Goal: Task Accomplishment & Management: Use online tool/utility

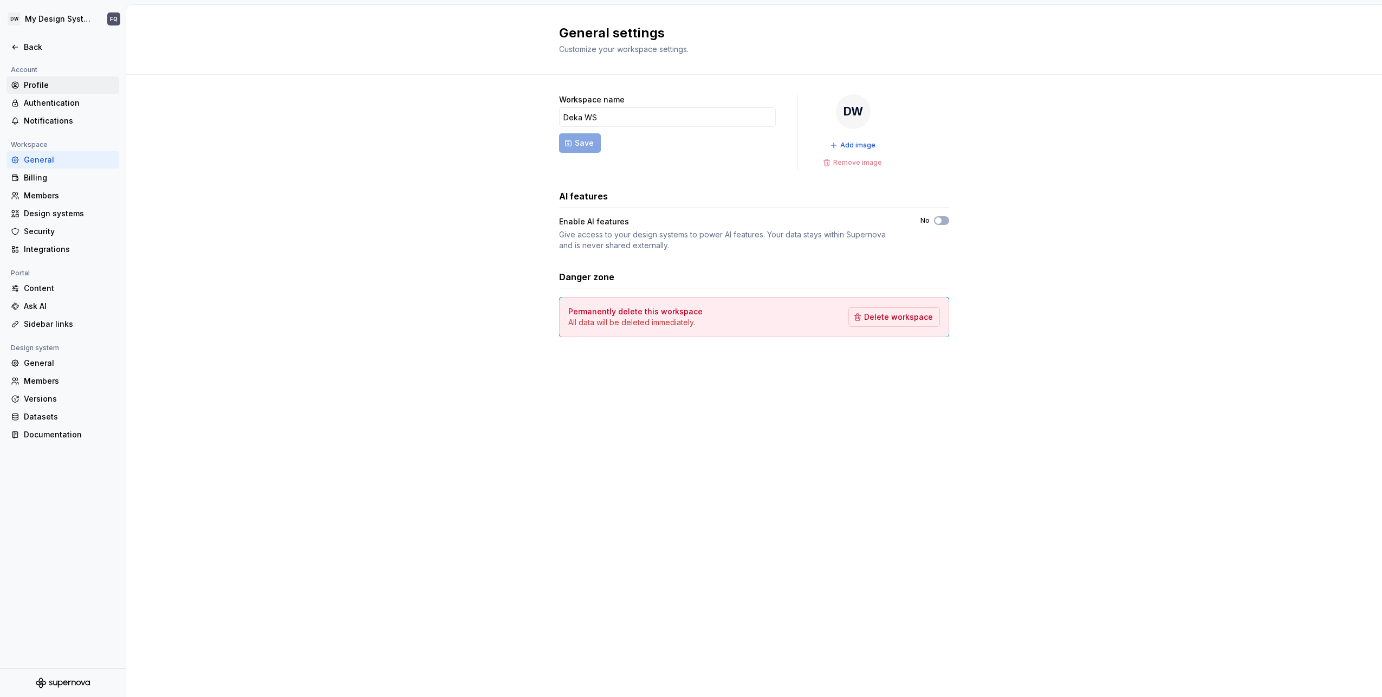
click at [55, 87] on div "Profile" at bounding box center [69, 85] width 91 height 11
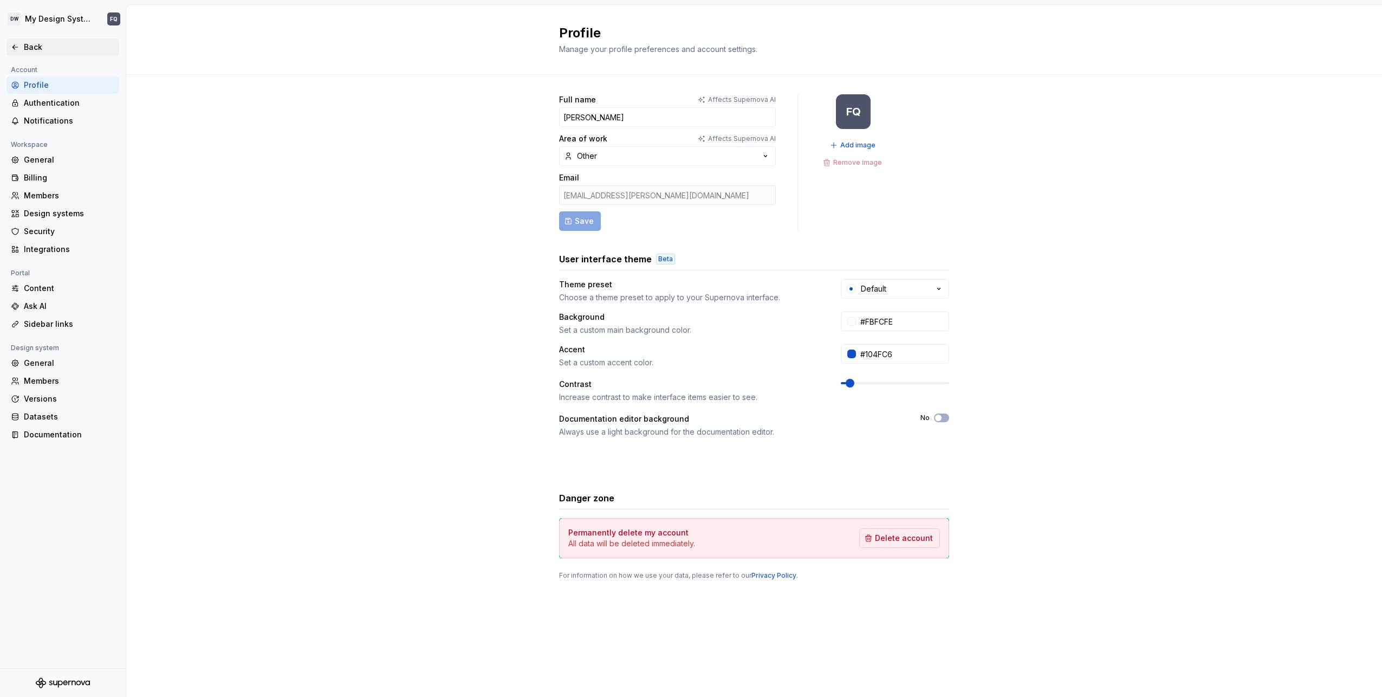
click at [46, 47] on div "Back" at bounding box center [69, 47] width 91 height 11
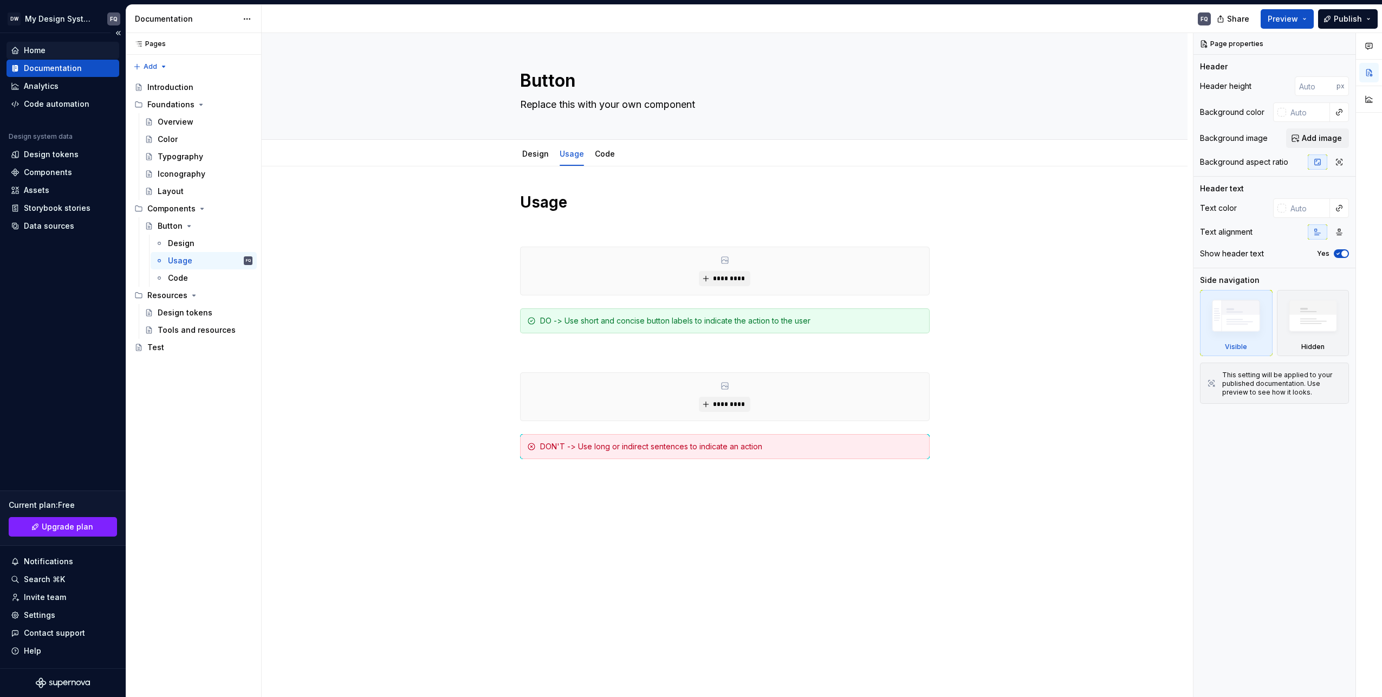
click at [36, 47] on div "Home" at bounding box center [35, 50] width 22 height 11
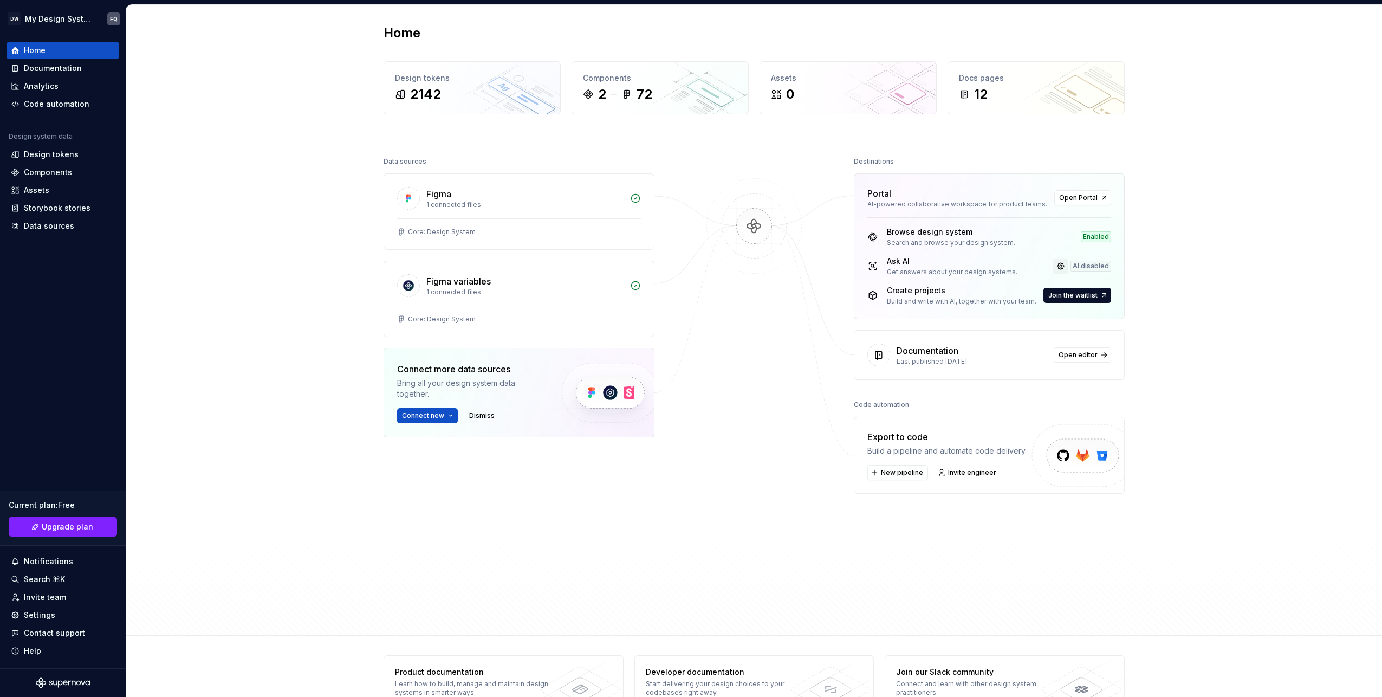
click at [1061, 266] on link at bounding box center [1060, 265] width 15 height 15
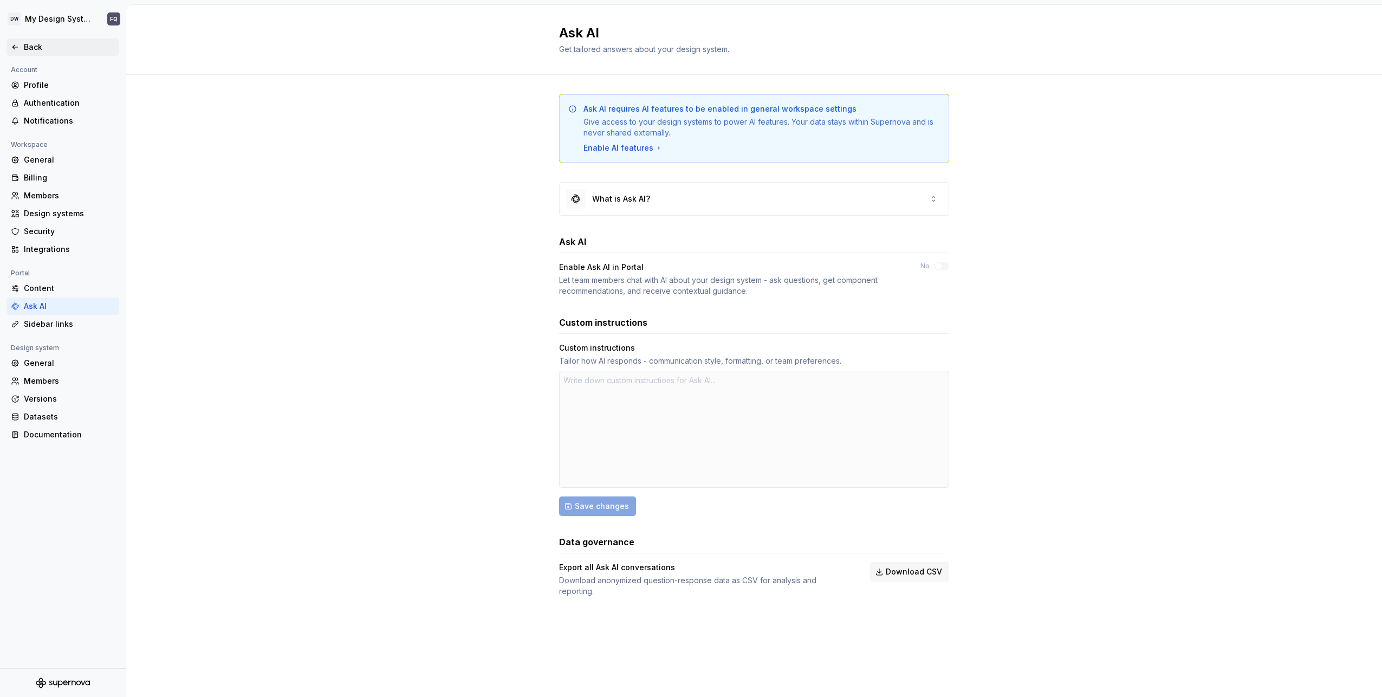
click at [38, 40] on div "Back" at bounding box center [63, 46] width 113 height 17
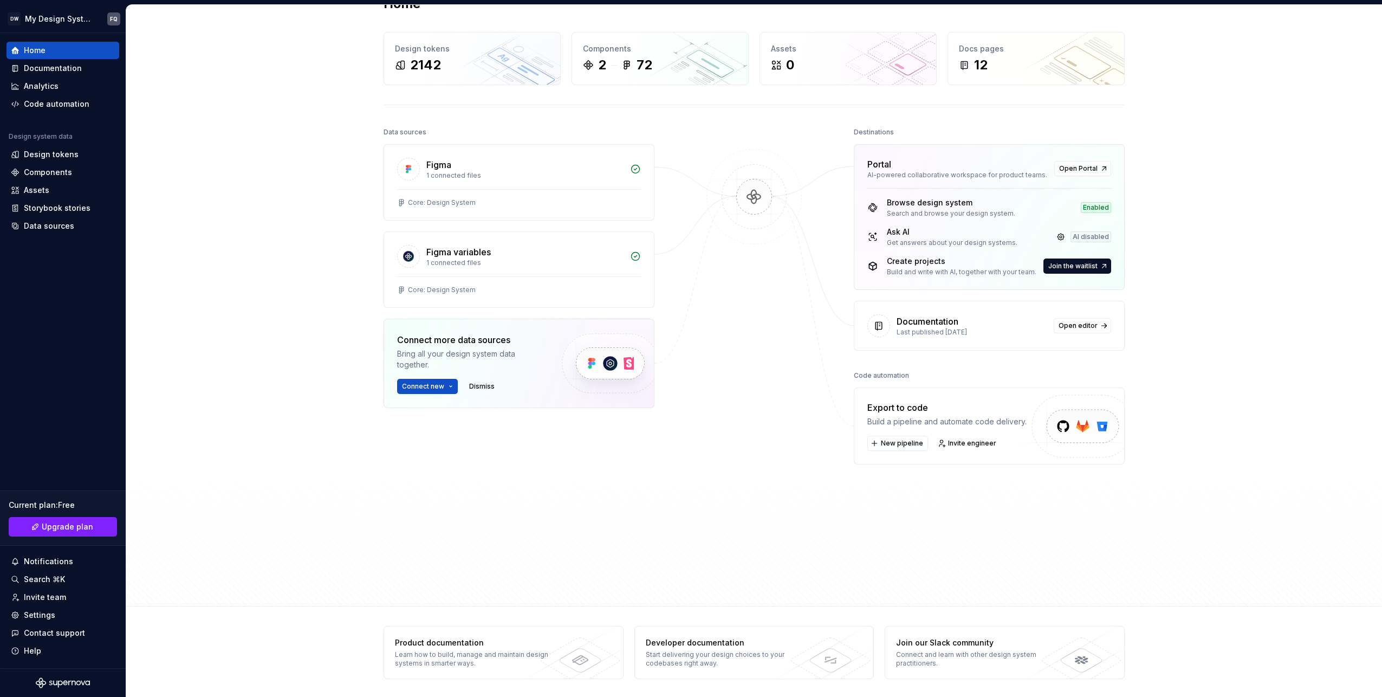
scroll to position [30, 0]
click at [1030, 58] on div "12" at bounding box center [1036, 64] width 154 height 17
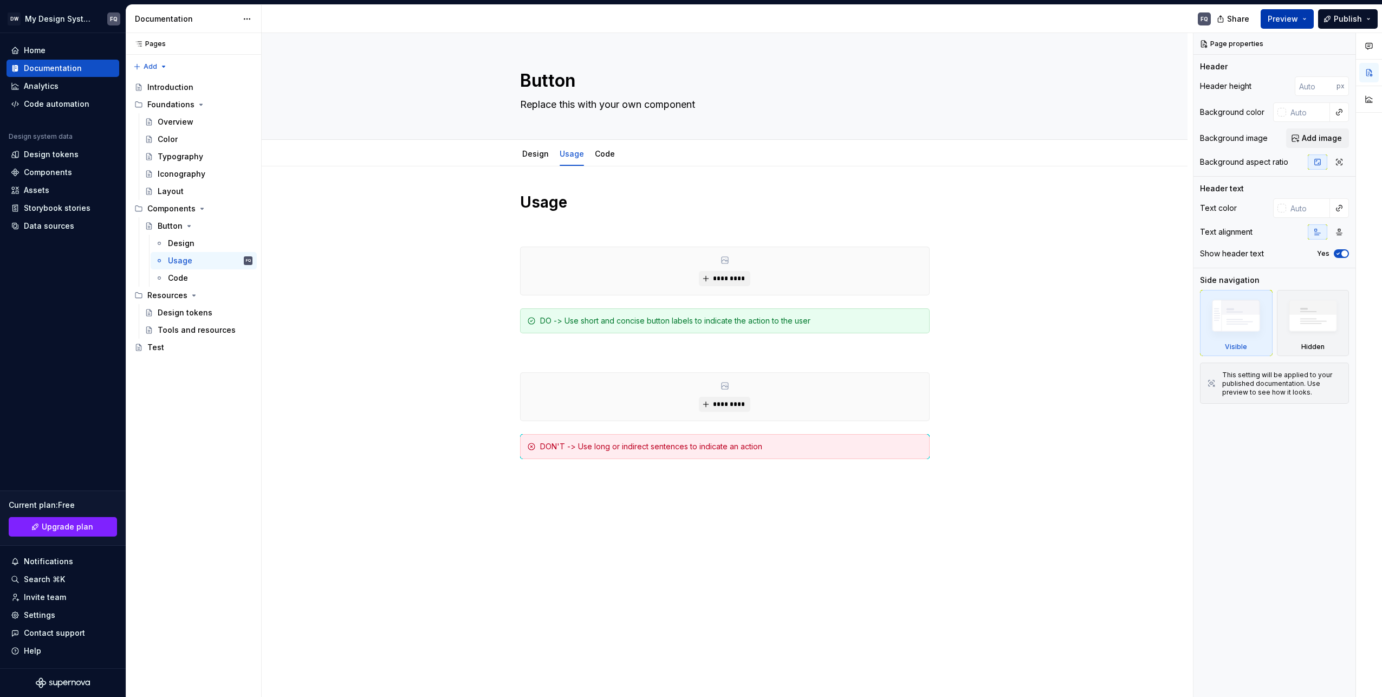
click at [1297, 21] on span "Preview" at bounding box center [1283, 19] width 30 height 11
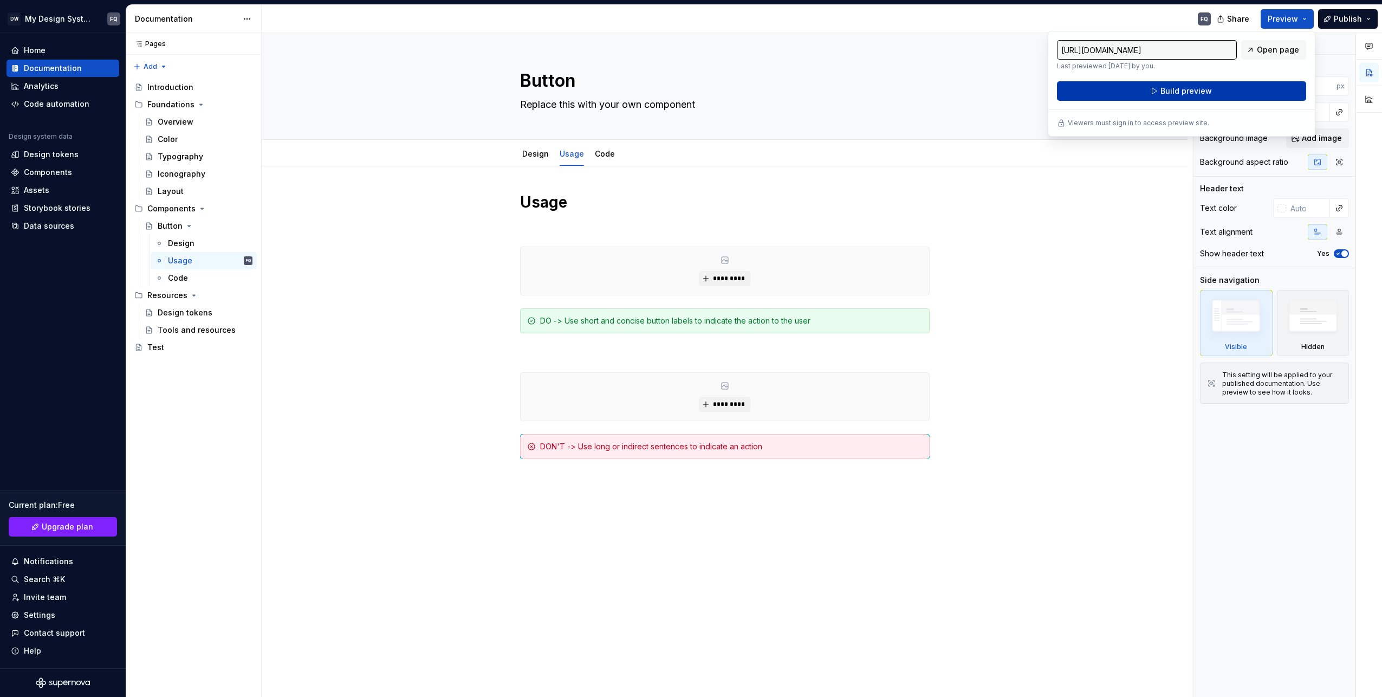
click at [1184, 93] on span "Build preview" at bounding box center [1185, 91] width 51 height 11
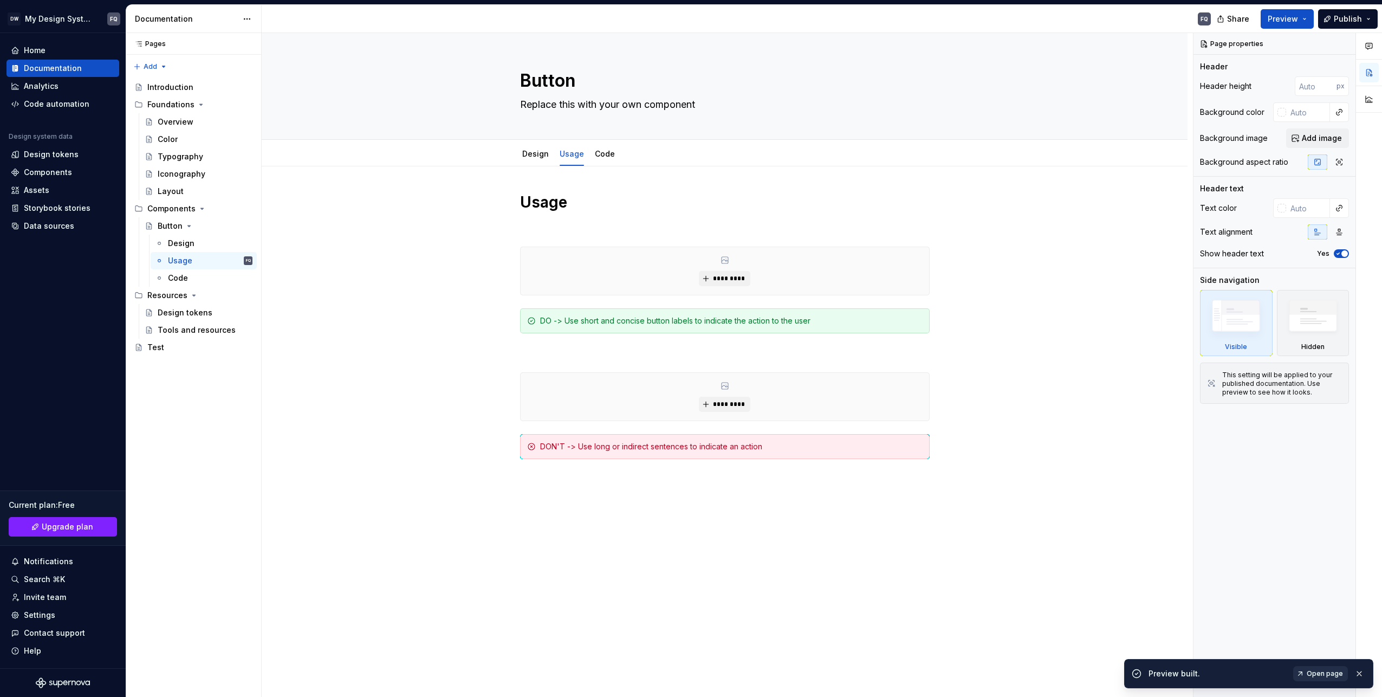
click at [1320, 672] on span "Open page" at bounding box center [1325, 673] width 36 height 9
click at [179, 120] on div "Overview" at bounding box center [176, 121] width 36 height 11
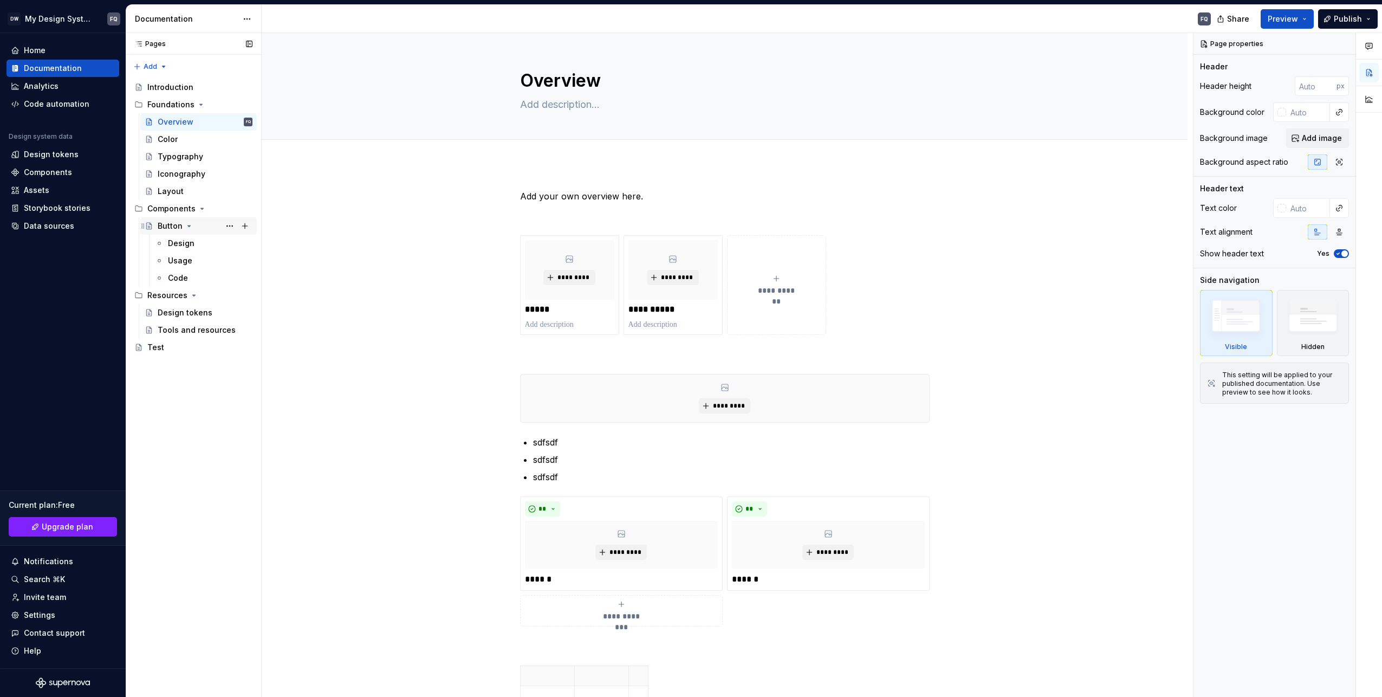
click at [188, 227] on icon "Page tree" at bounding box center [189, 226] width 9 height 9
click at [42, 86] on div "Analytics" at bounding box center [41, 86] width 35 height 11
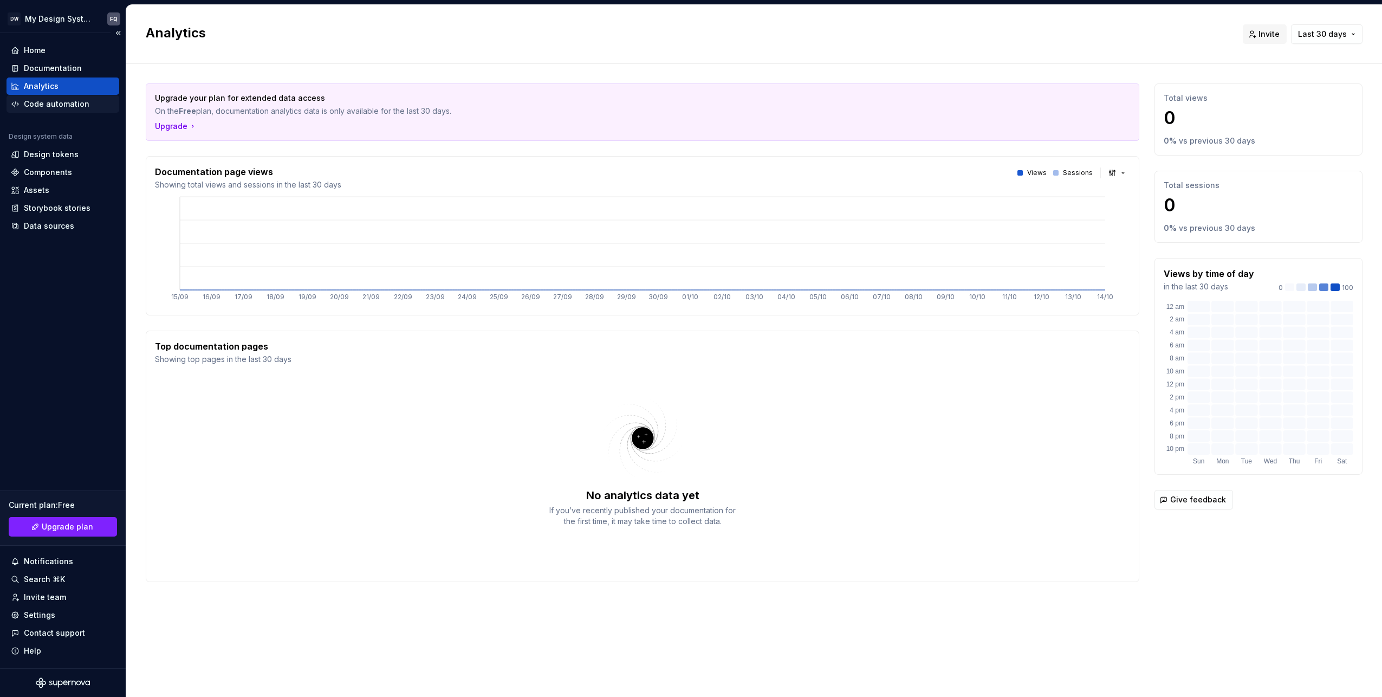
click at [77, 100] on div "Code automation" at bounding box center [57, 104] width 66 height 11
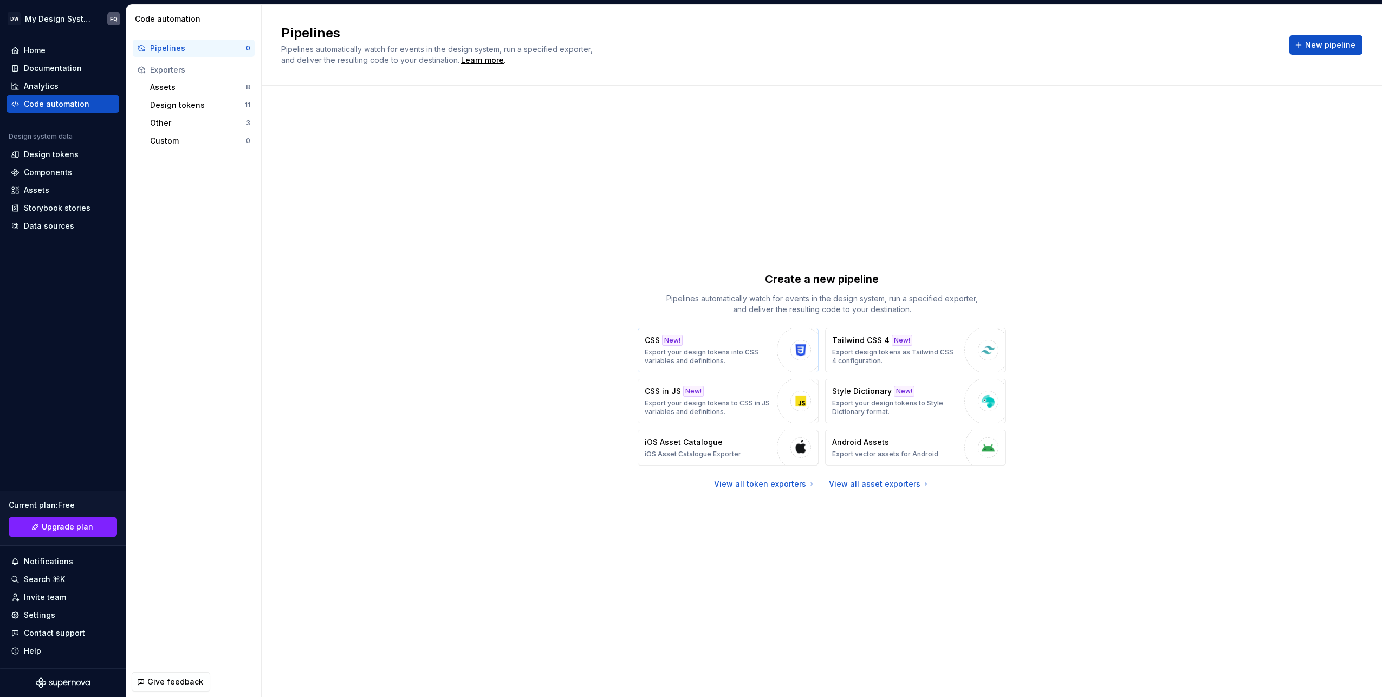
click at [683, 351] on p "Export your design tokens into CSS variables and definitions." at bounding box center [708, 356] width 127 height 17
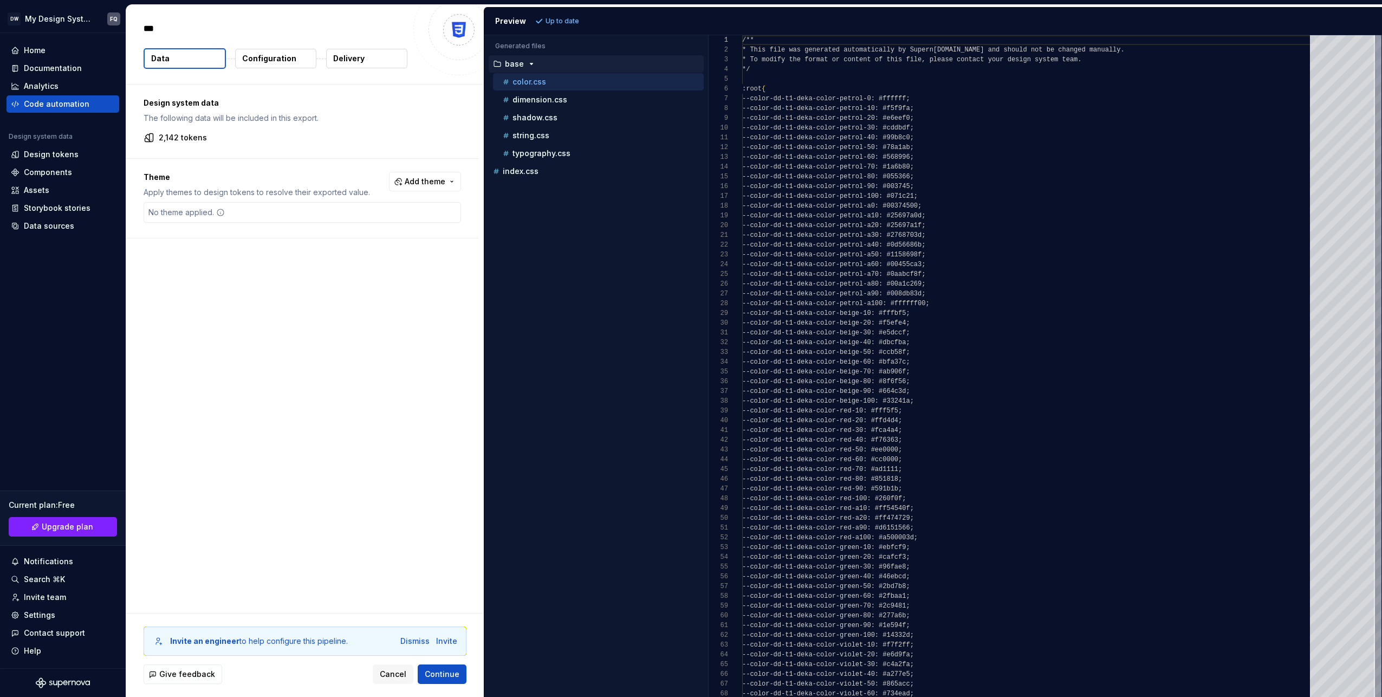
type textarea "*"
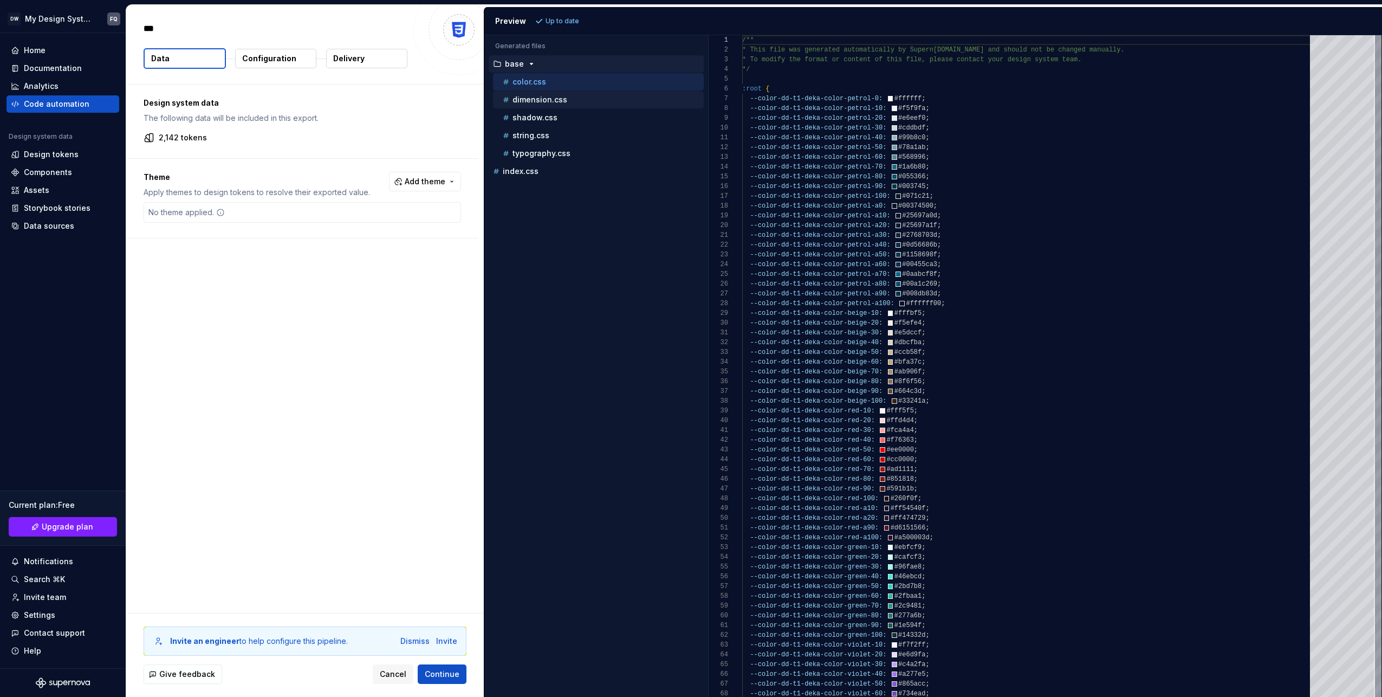
click at [537, 100] on p "dimension.css" at bounding box center [540, 99] width 55 height 9
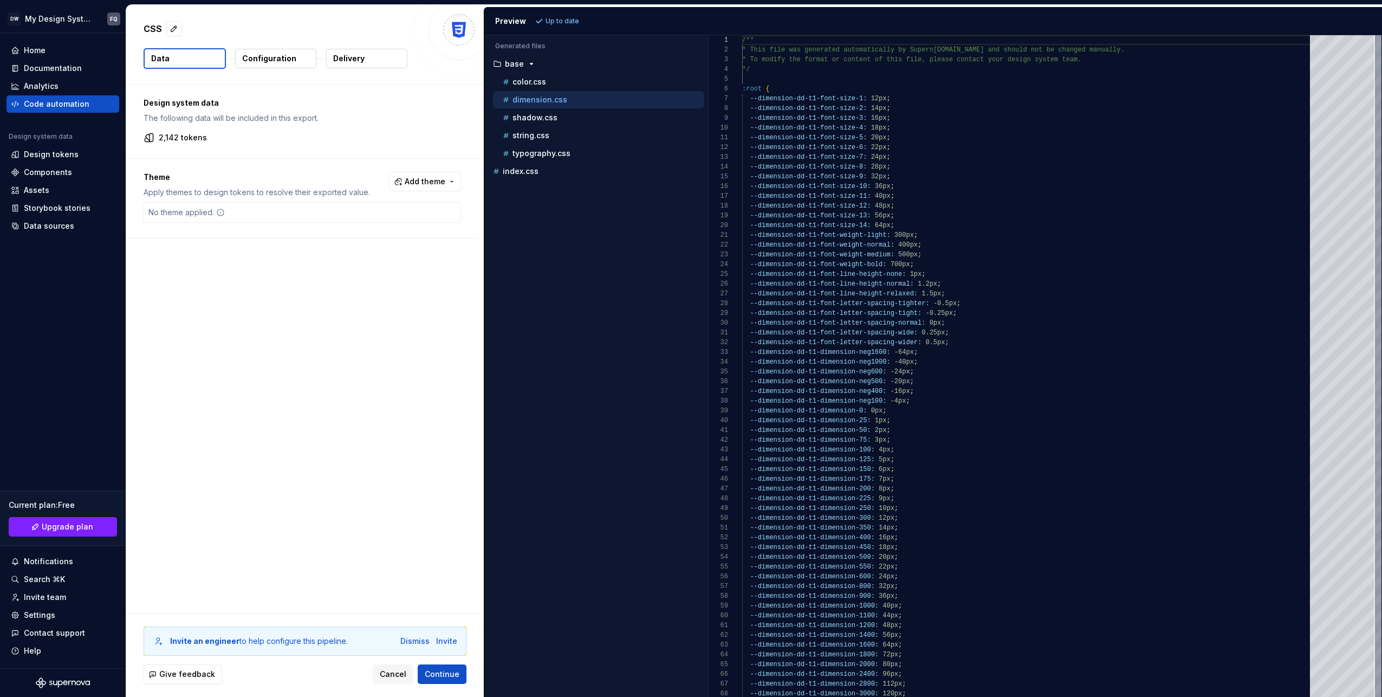
scroll to position [98, 0]
click at [534, 112] on div "shadow.css" at bounding box center [602, 117] width 203 height 11
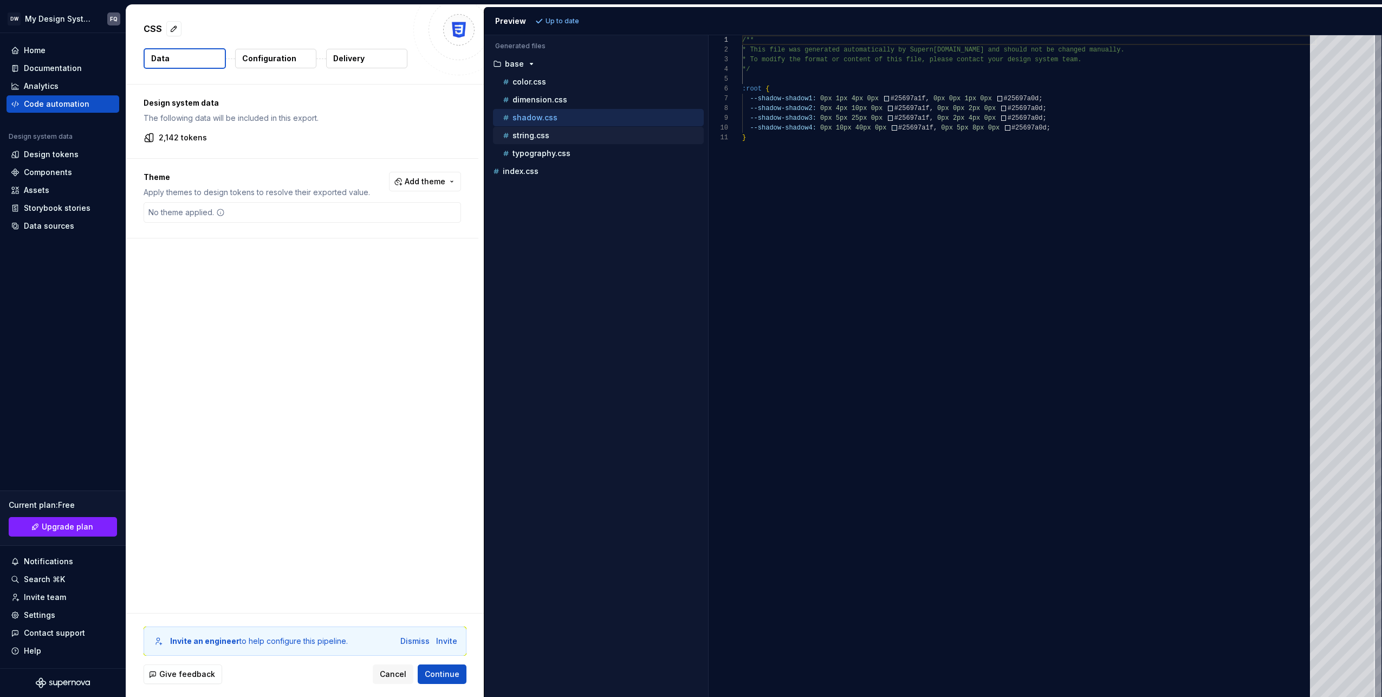
click at [534, 135] on p "string.css" at bounding box center [531, 135] width 37 height 9
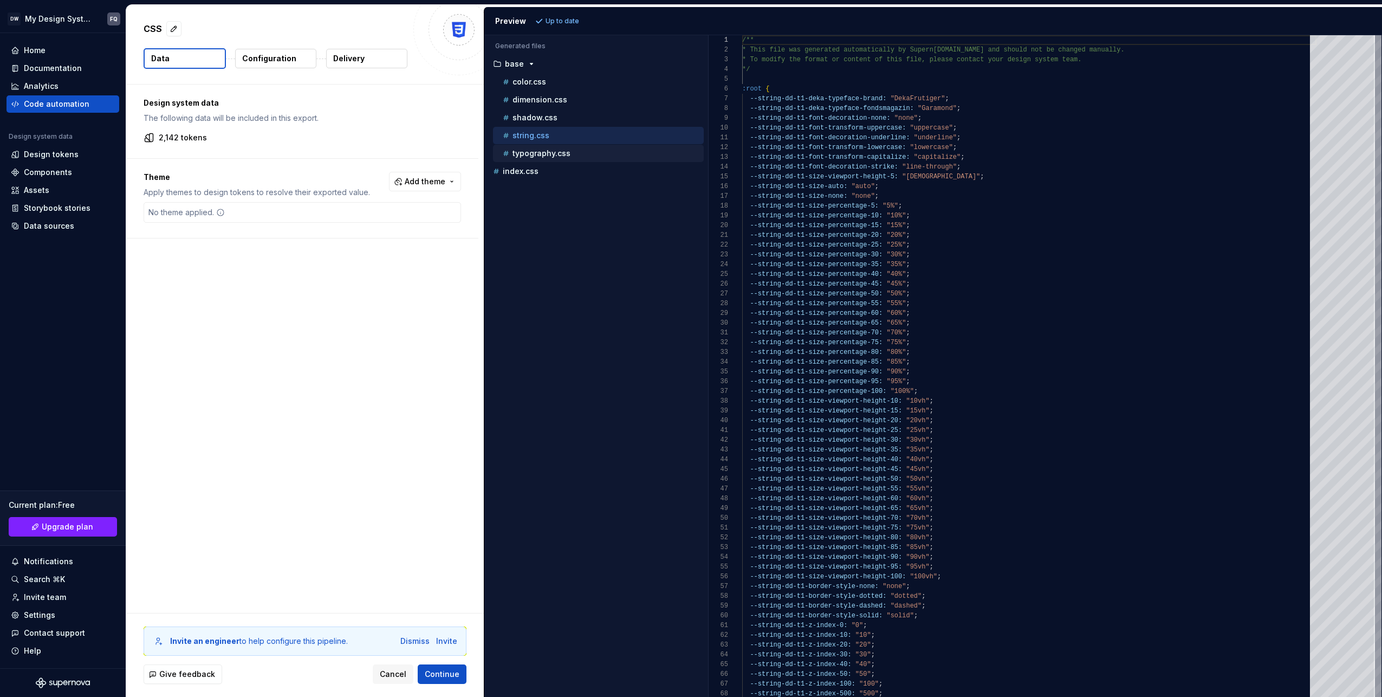
click at [543, 154] on p "typography.css" at bounding box center [542, 153] width 58 height 9
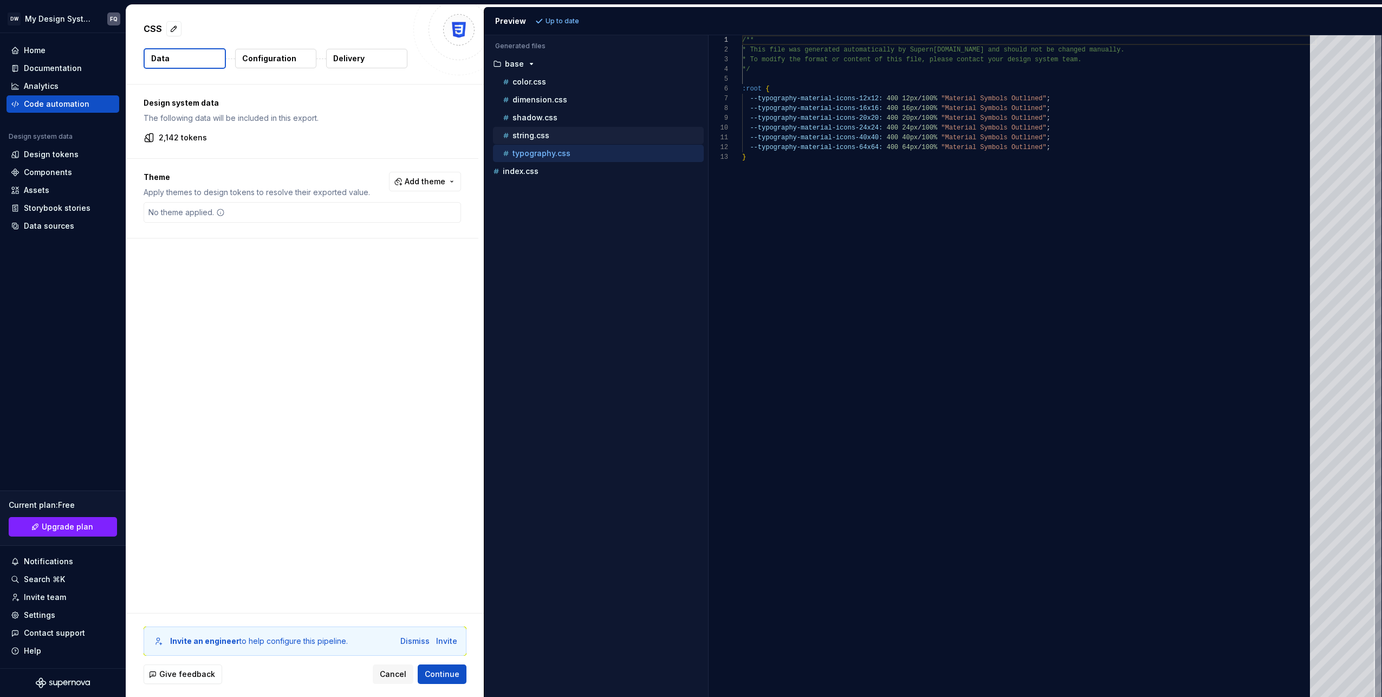
click at [544, 138] on p "string.css" at bounding box center [531, 135] width 37 height 9
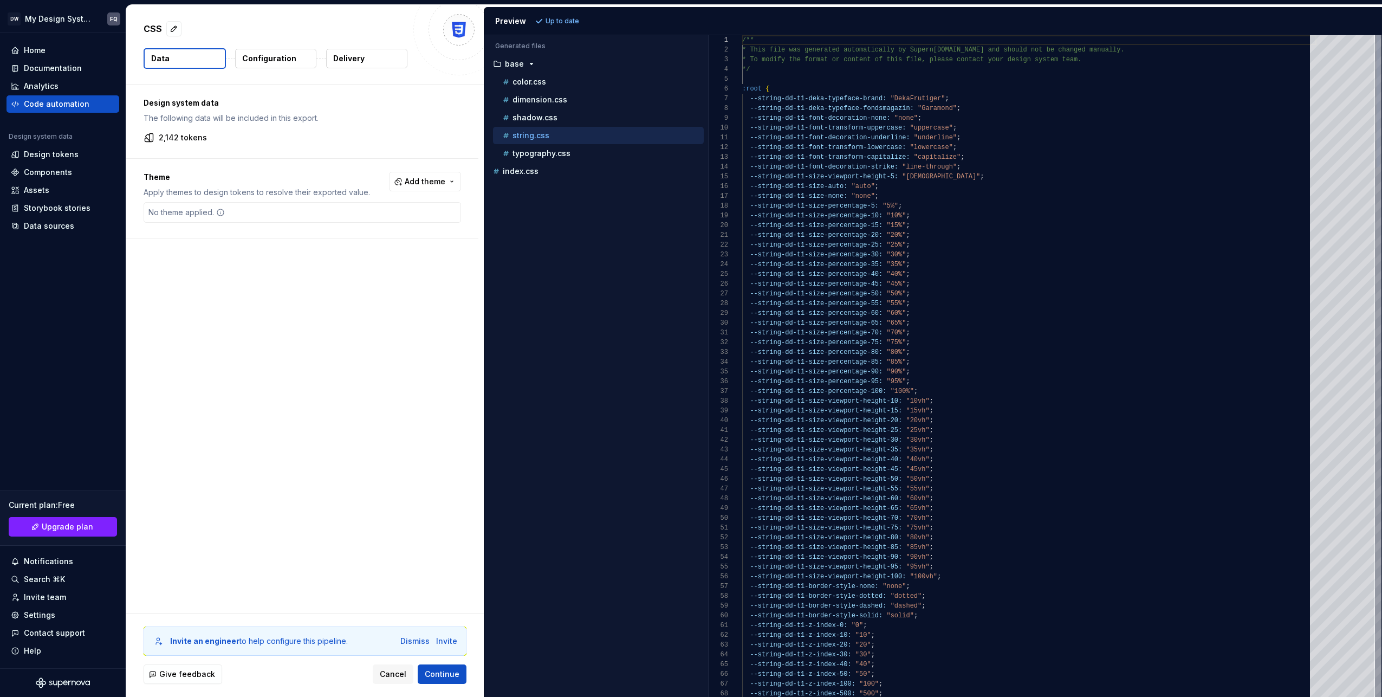
scroll to position [98, 0]
click at [522, 170] on p "index.css" at bounding box center [521, 171] width 36 height 9
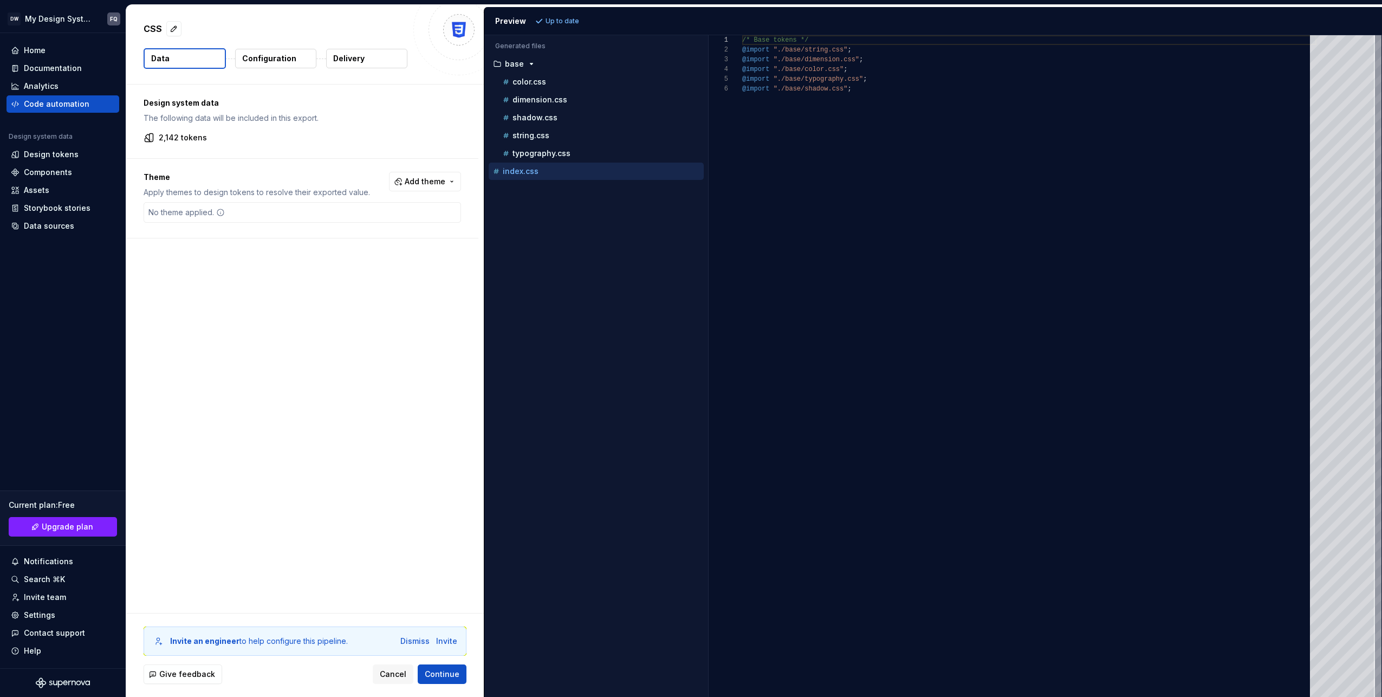
scroll to position [49, 0]
click at [526, 153] on p "typography.css" at bounding box center [542, 153] width 58 height 9
type textarea "**********"
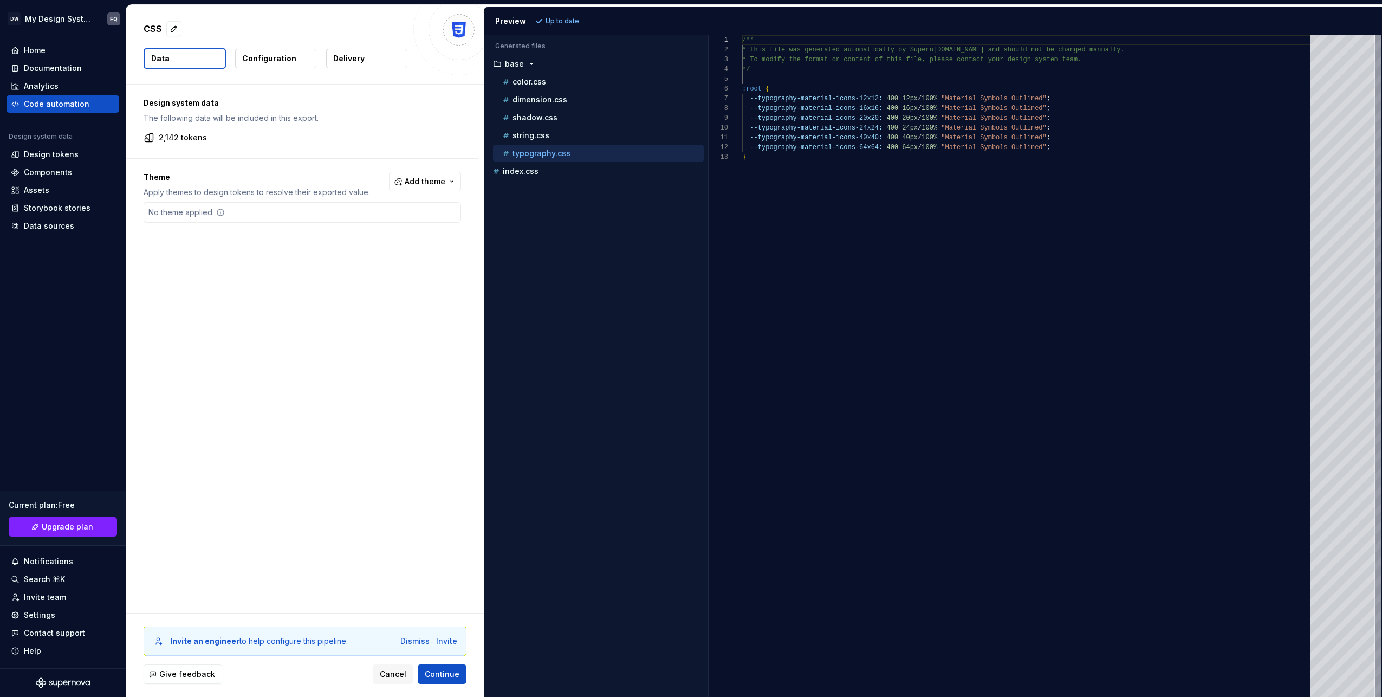
click at [263, 61] on p "Configuration" at bounding box center [269, 58] width 54 height 11
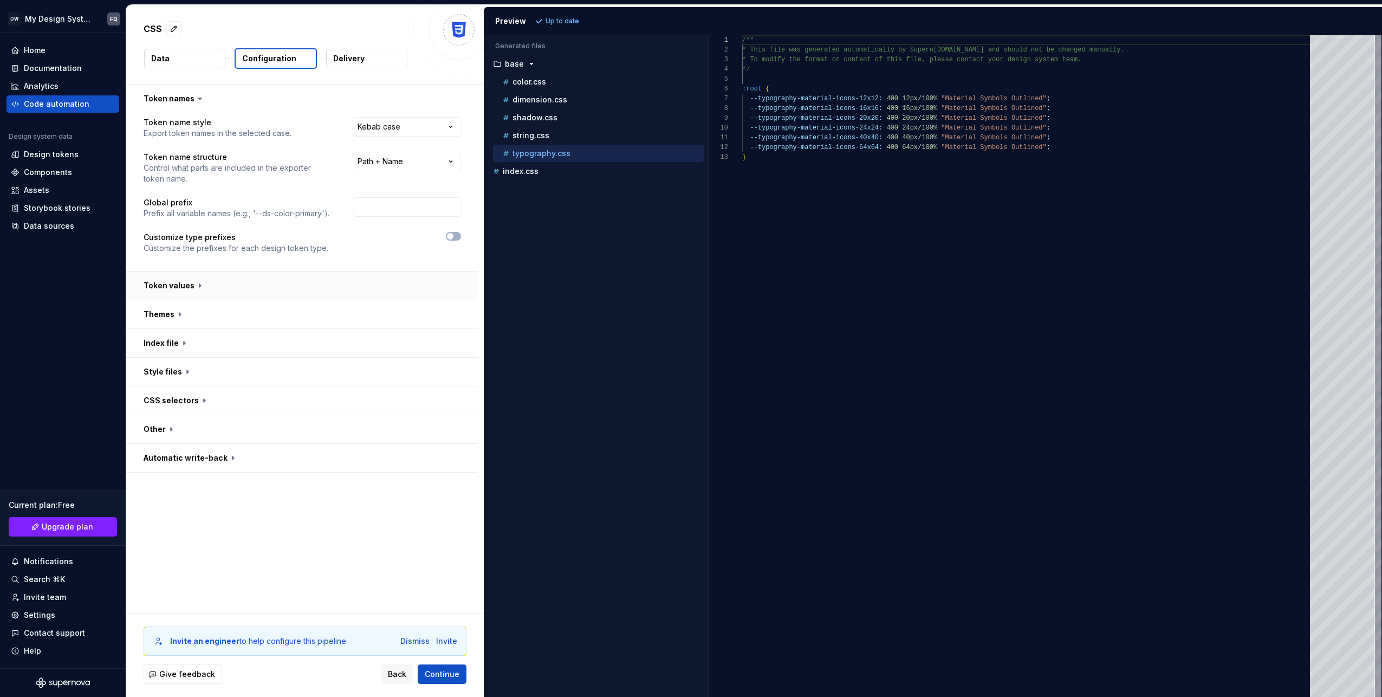
click at [178, 285] on button "button" at bounding box center [302, 285] width 352 height 28
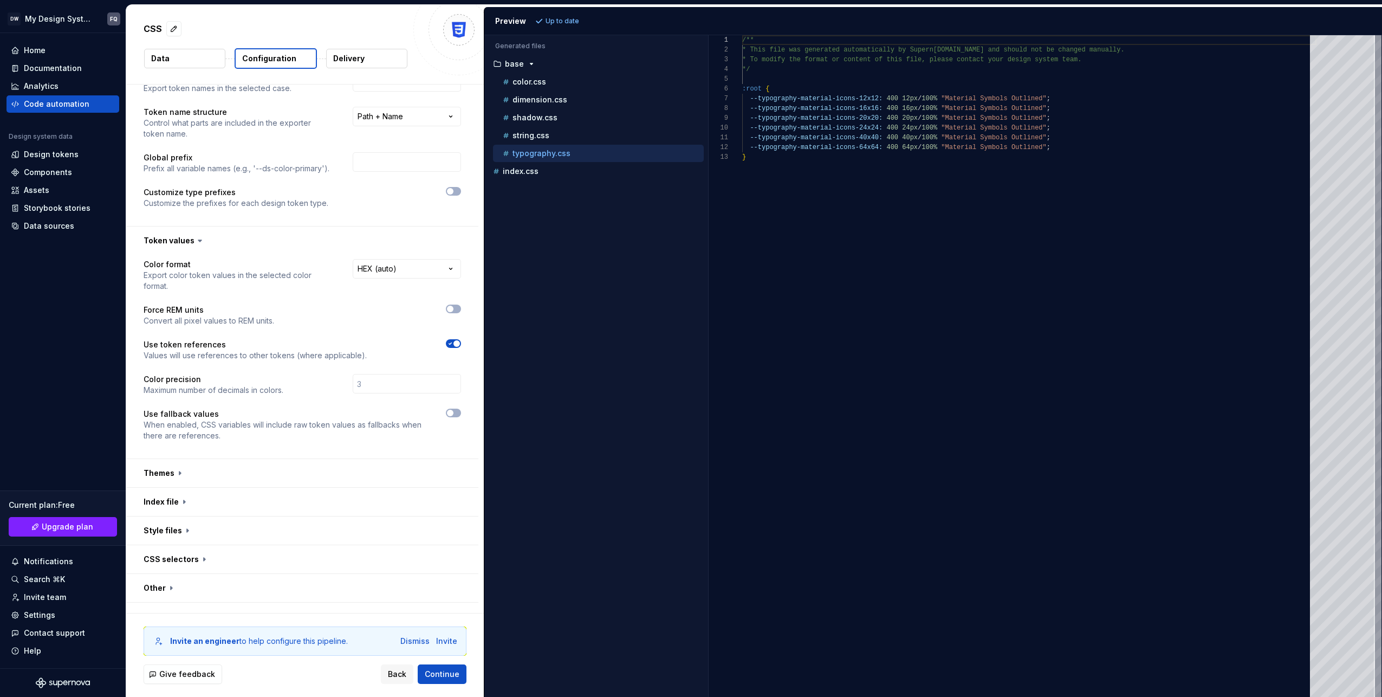
scroll to position [53, 0]
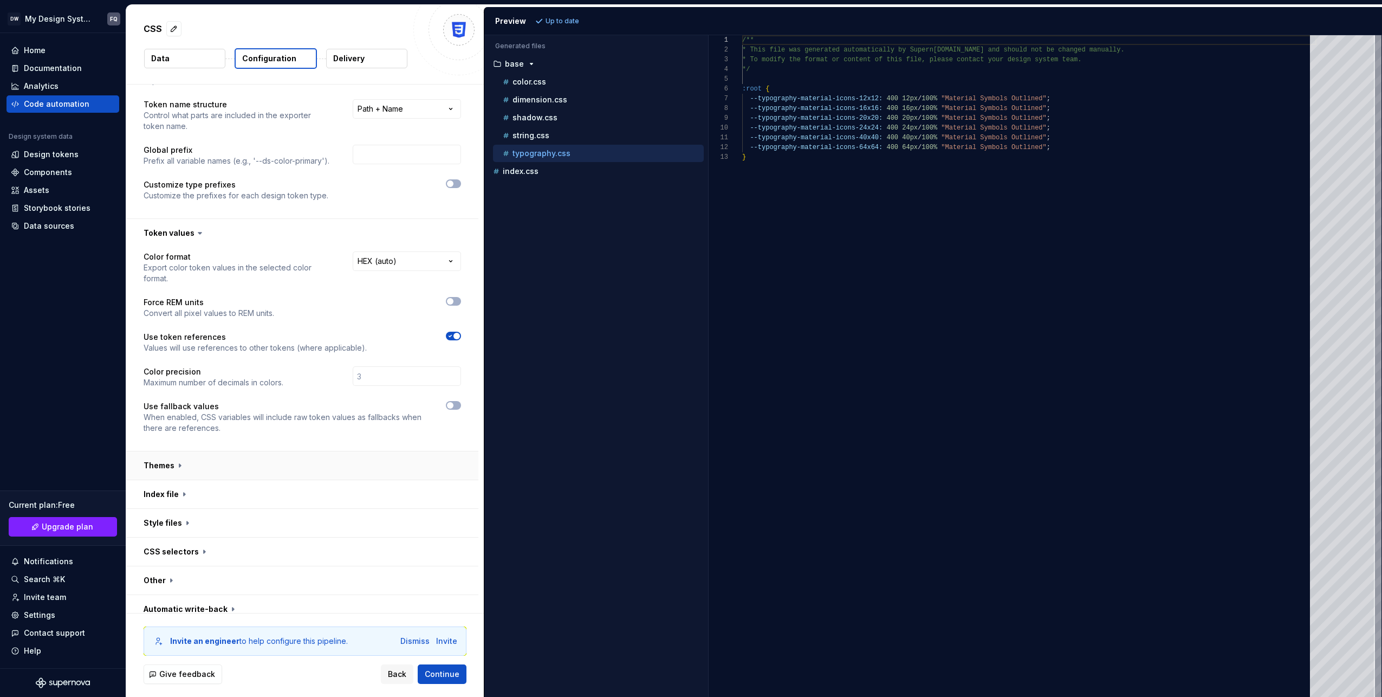
click at [170, 451] on button "button" at bounding box center [302, 465] width 352 height 28
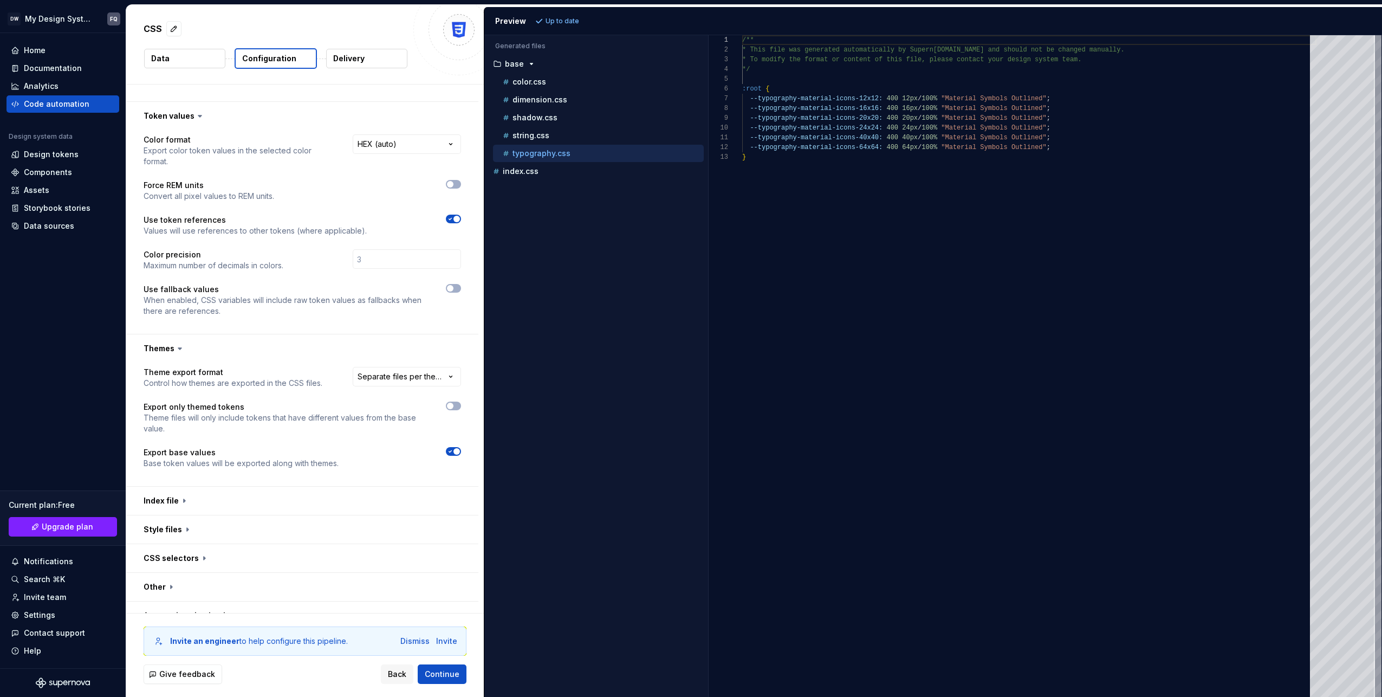
scroll to position [176, 0]
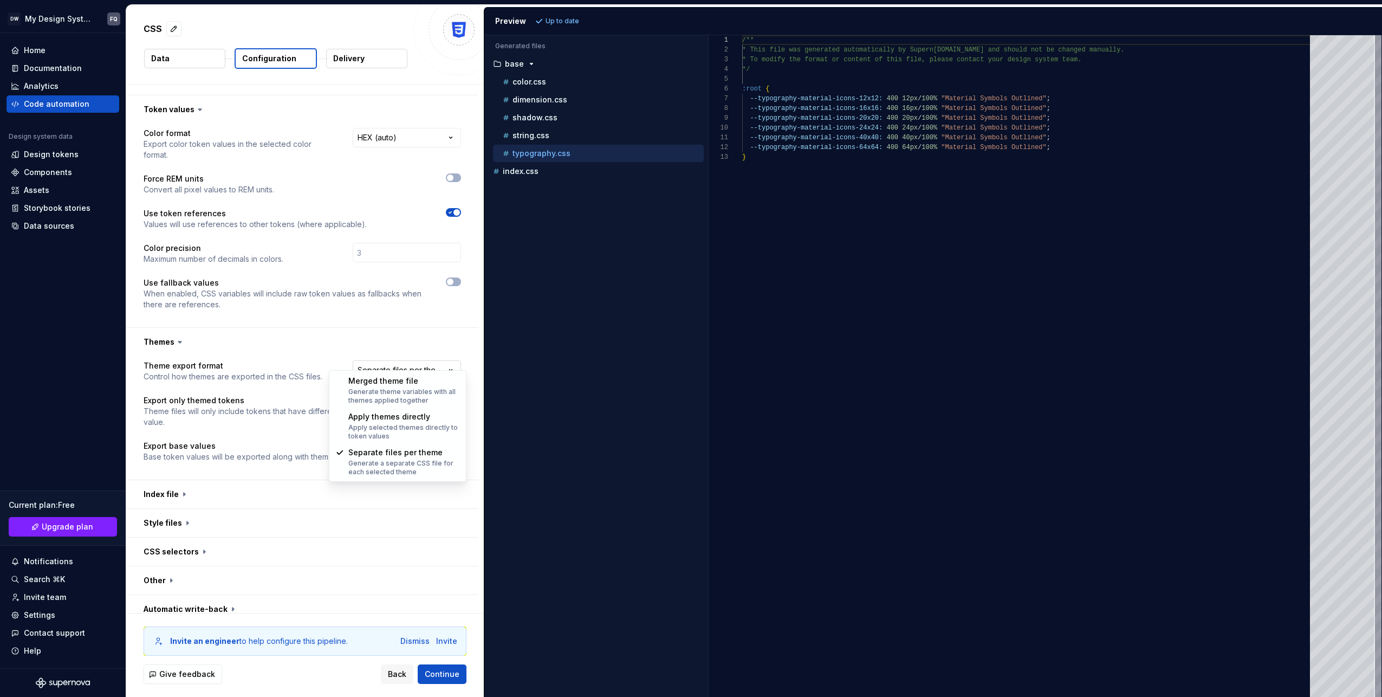
click at [406, 355] on html "**********" at bounding box center [691, 348] width 1382 height 697
click at [335, 343] on html "**********" at bounding box center [691, 348] width 1382 height 697
click at [165, 481] on button "button" at bounding box center [302, 494] width 352 height 28
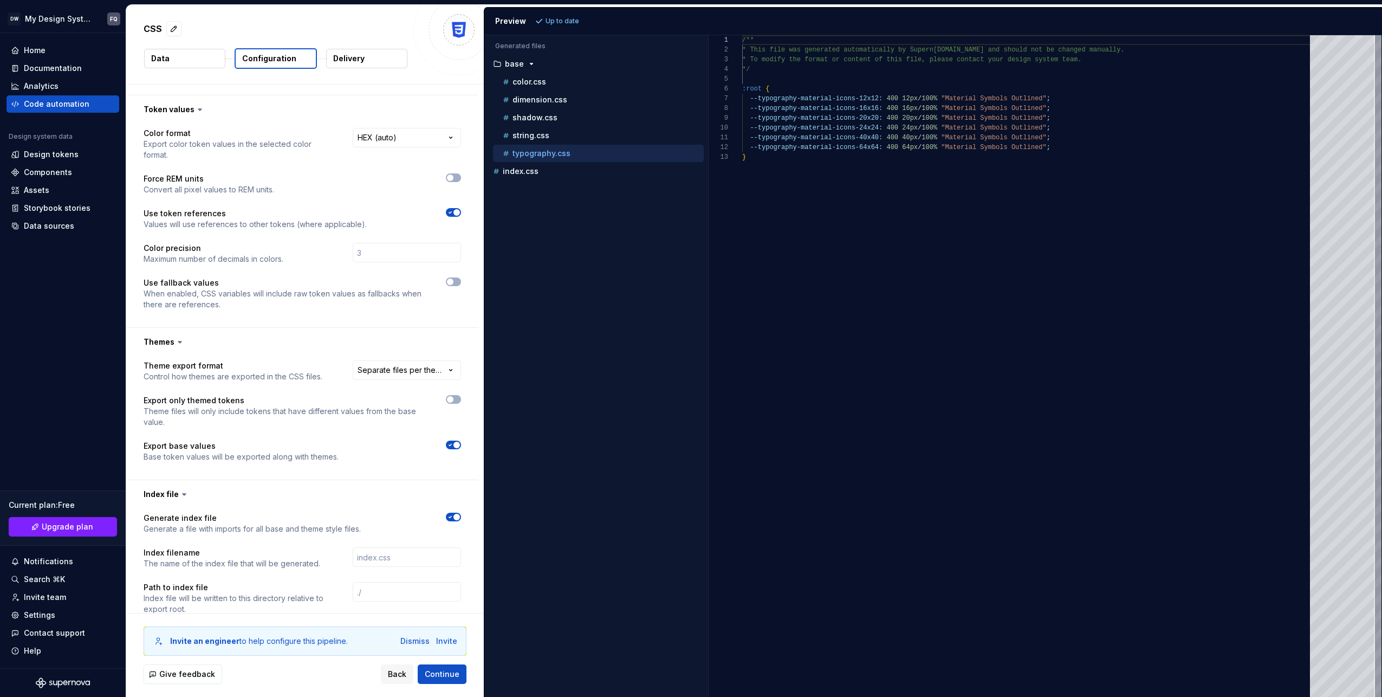
scroll to position [300, 0]
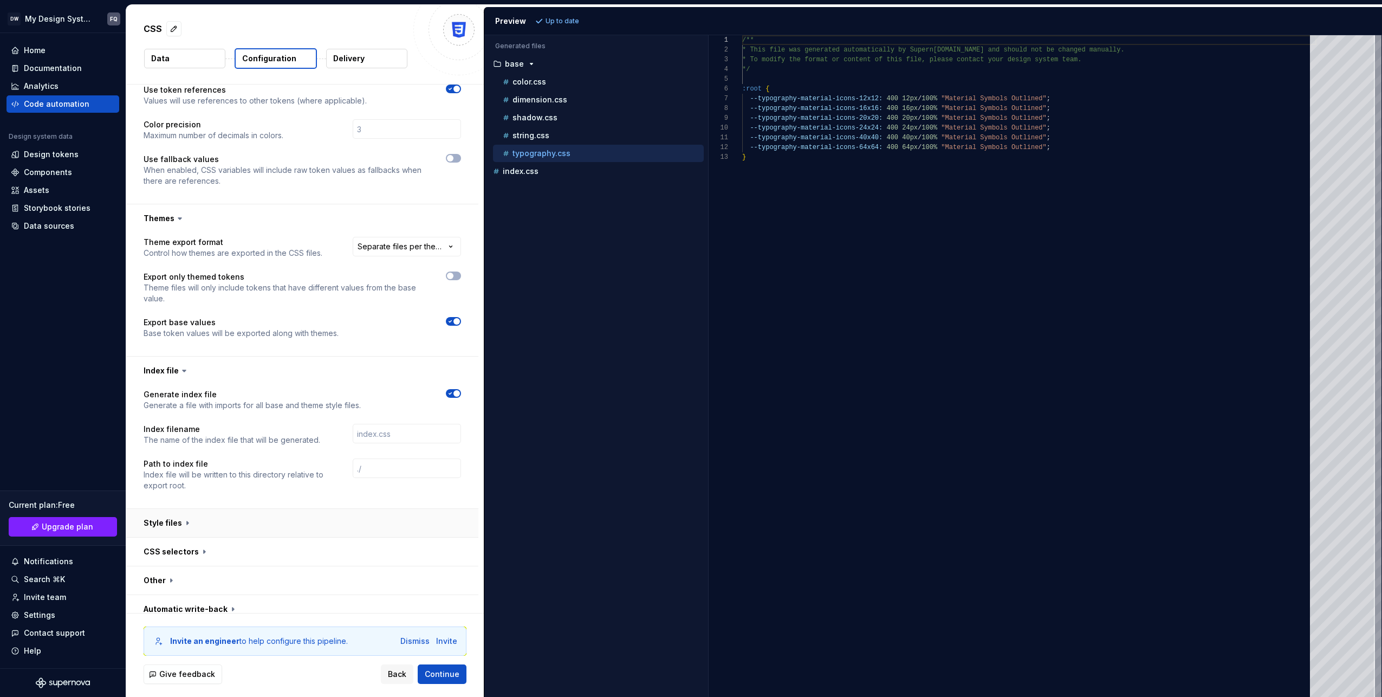
click at [158, 512] on button "button" at bounding box center [302, 523] width 352 height 28
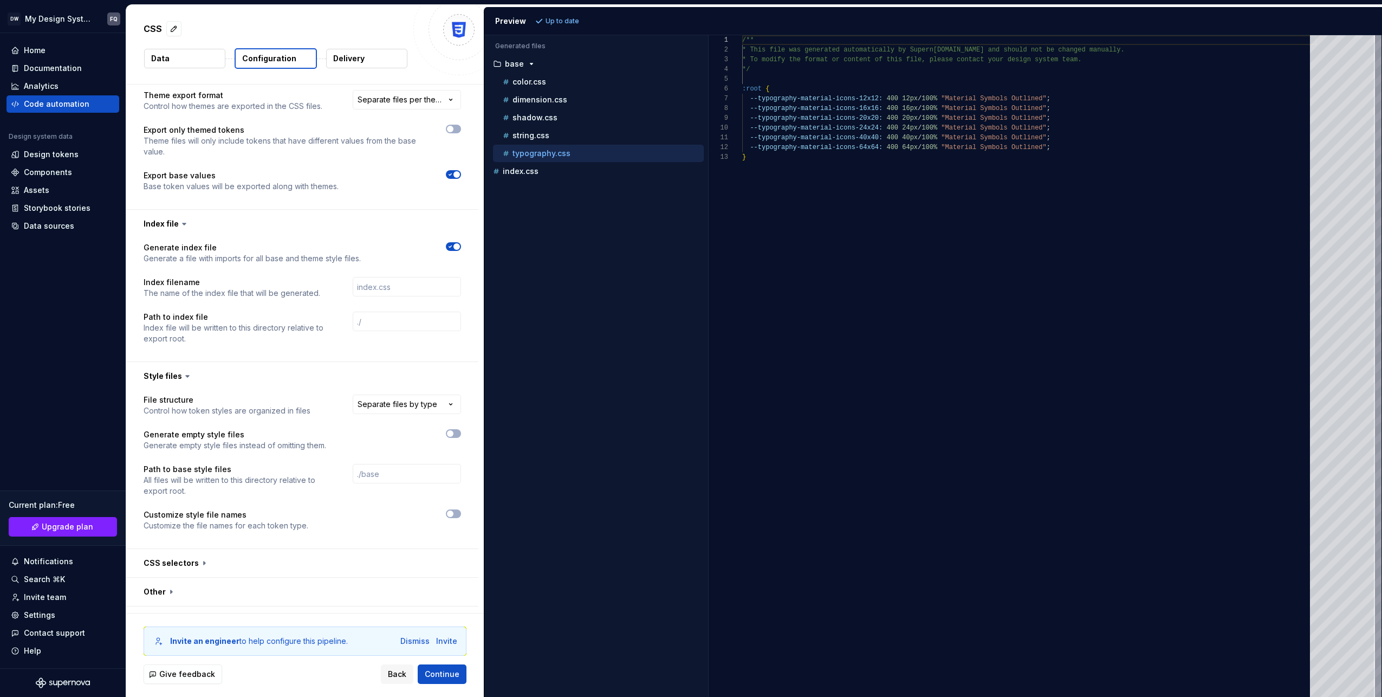
scroll to position [458, 0]
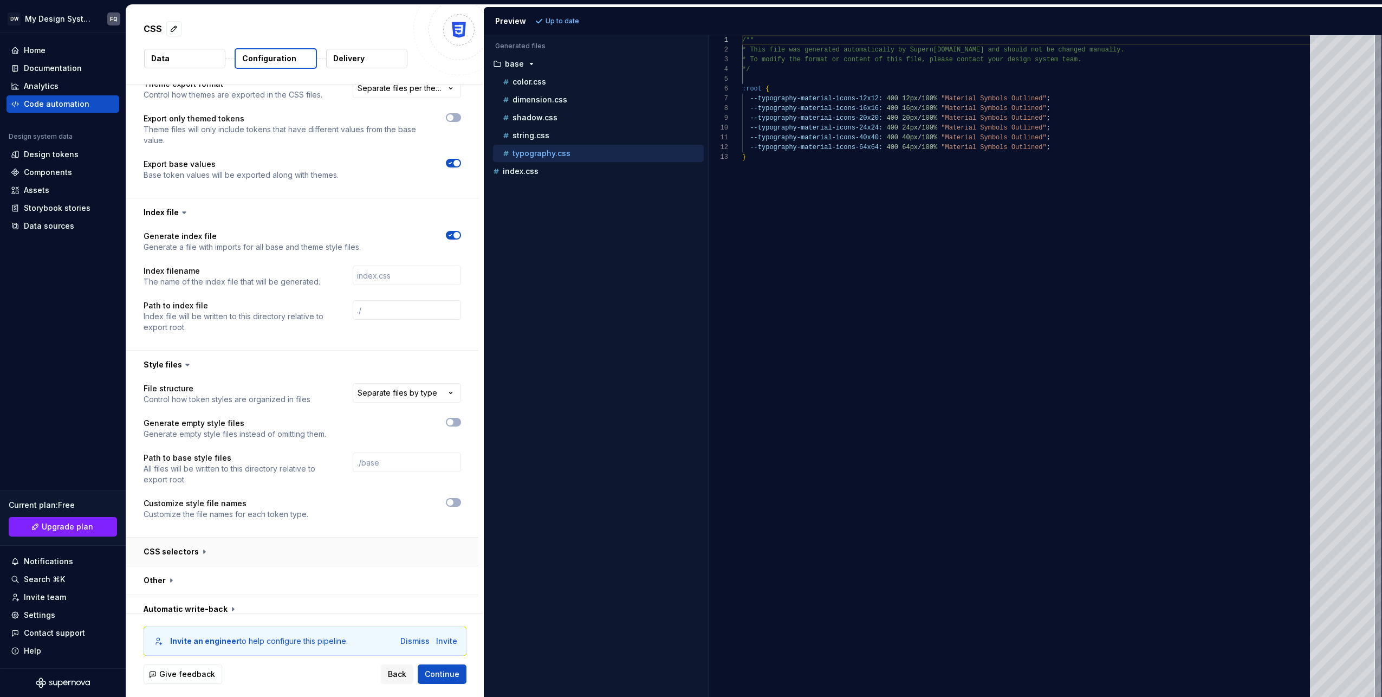
click at [164, 539] on button "button" at bounding box center [302, 551] width 352 height 28
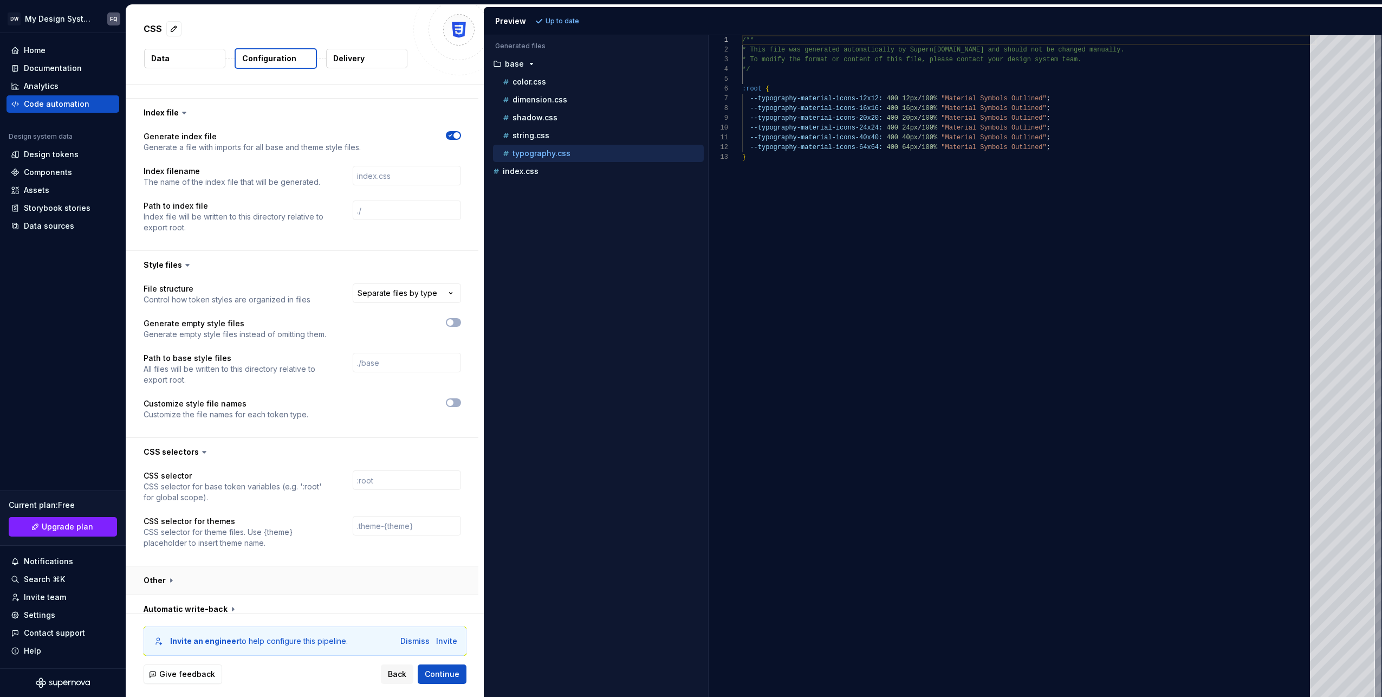
click at [152, 566] on button "button" at bounding box center [302, 580] width 352 height 28
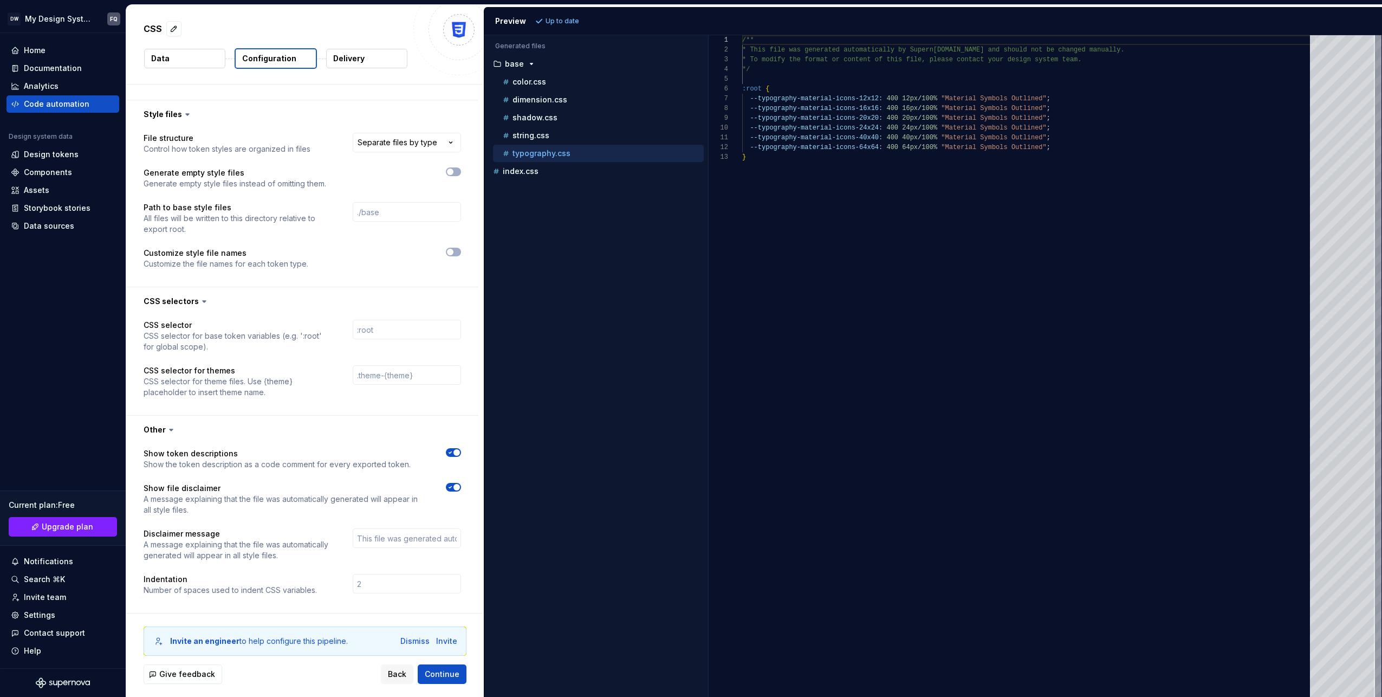
scroll to position [727, 0]
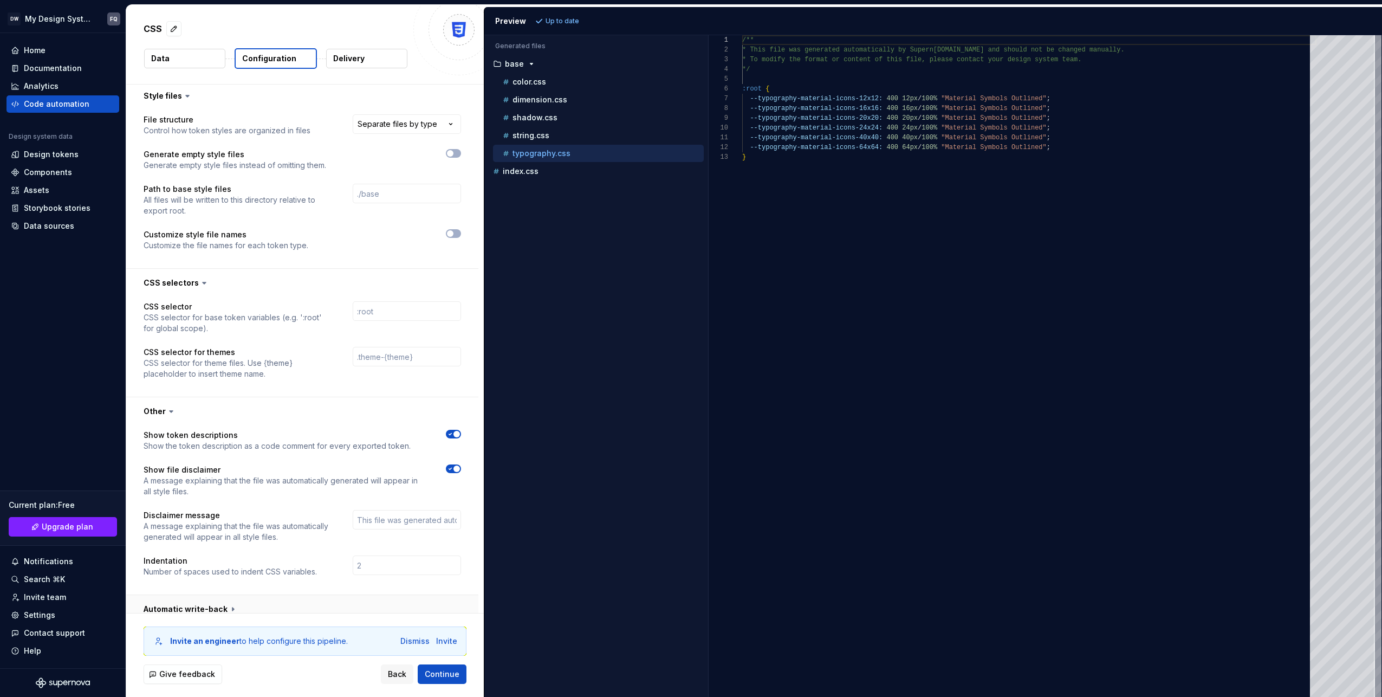
click at [173, 604] on button "button" at bounding box center [302, 609] width 352 height 28
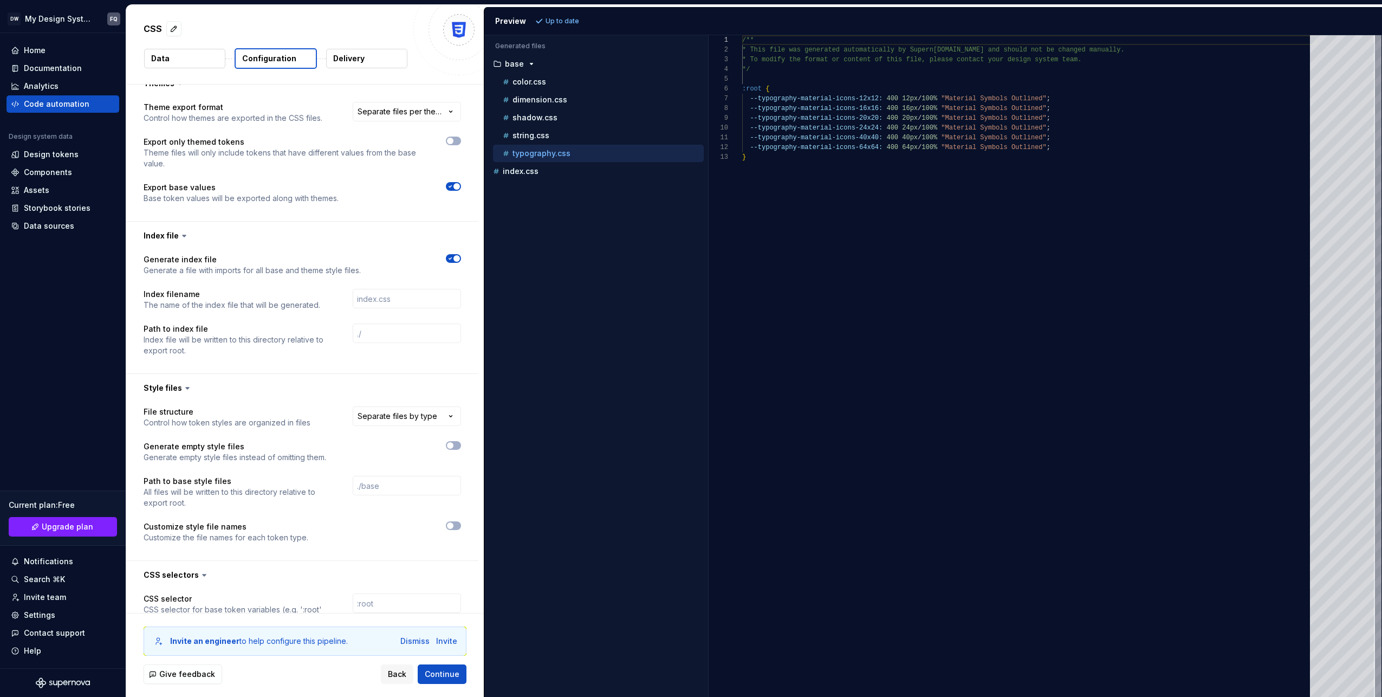
scroll to position [0, 0]
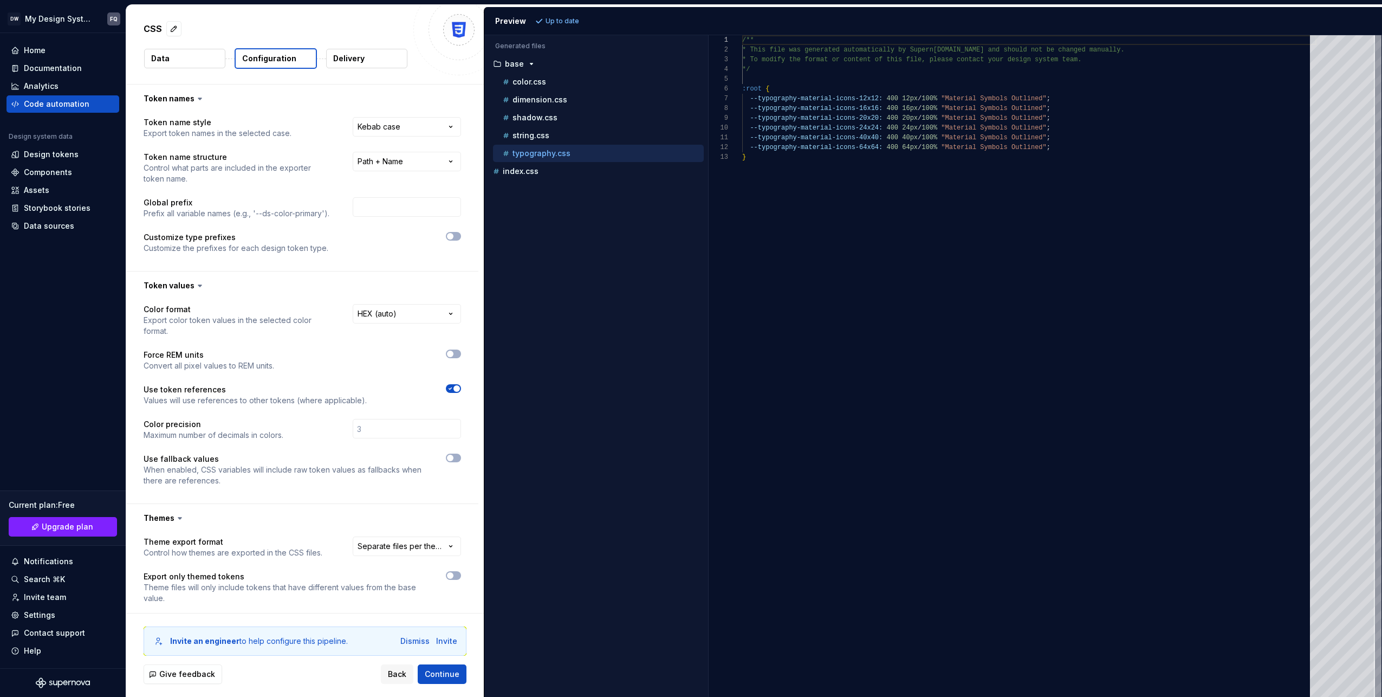
click at [351, 52] on button "Delivery" at bounding box center [366, 59] width 81 height 20
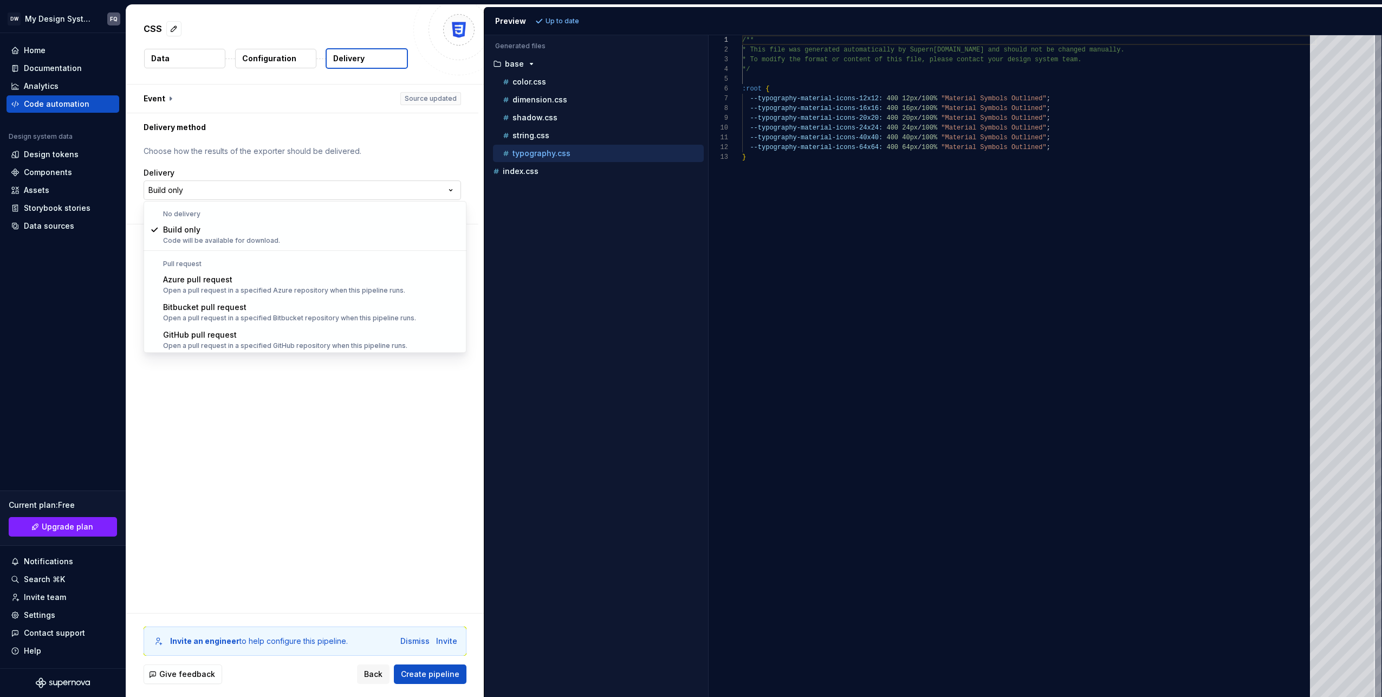
click at [180, 189] on html "**********" at bounding box center [691, 348] width 1382 height 697
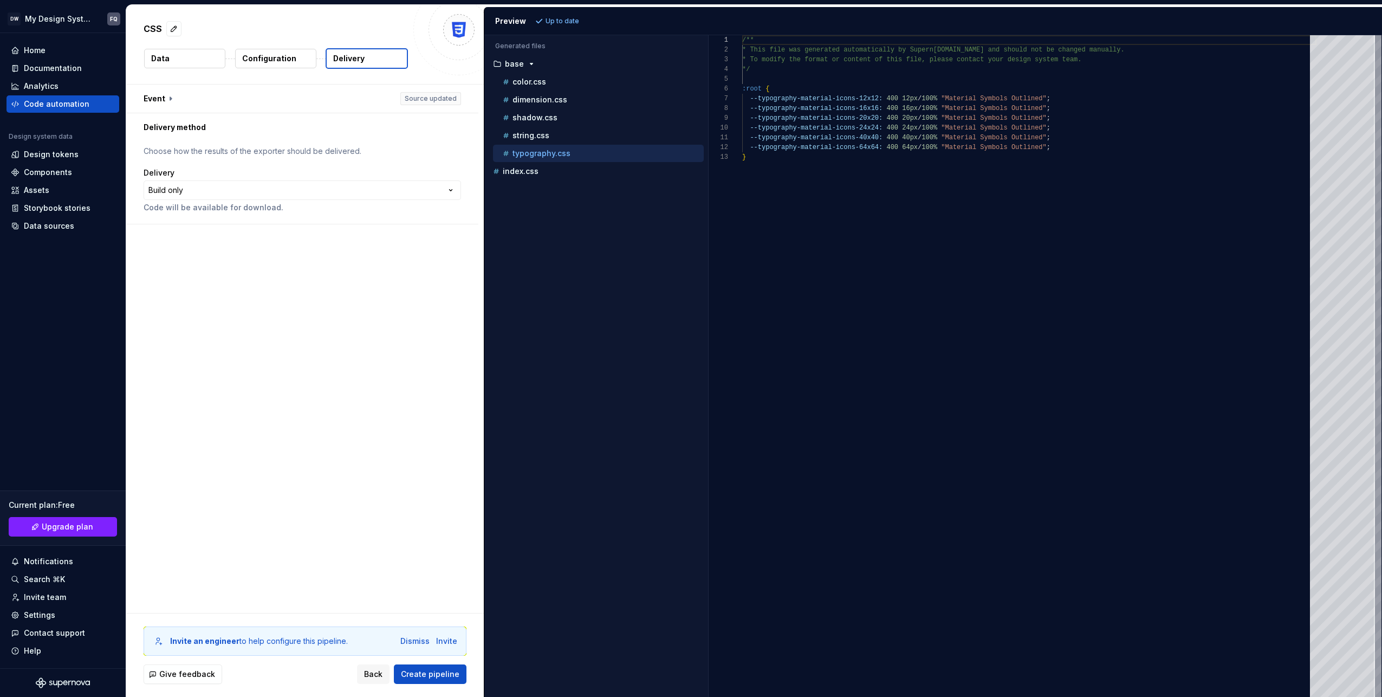
click at [243, 411] on html "**********" at bounding box center [691, 348] width 1382 height 697
click at [178, 62] on button "Data" at bounding box center [184, 59] width 81 height 20
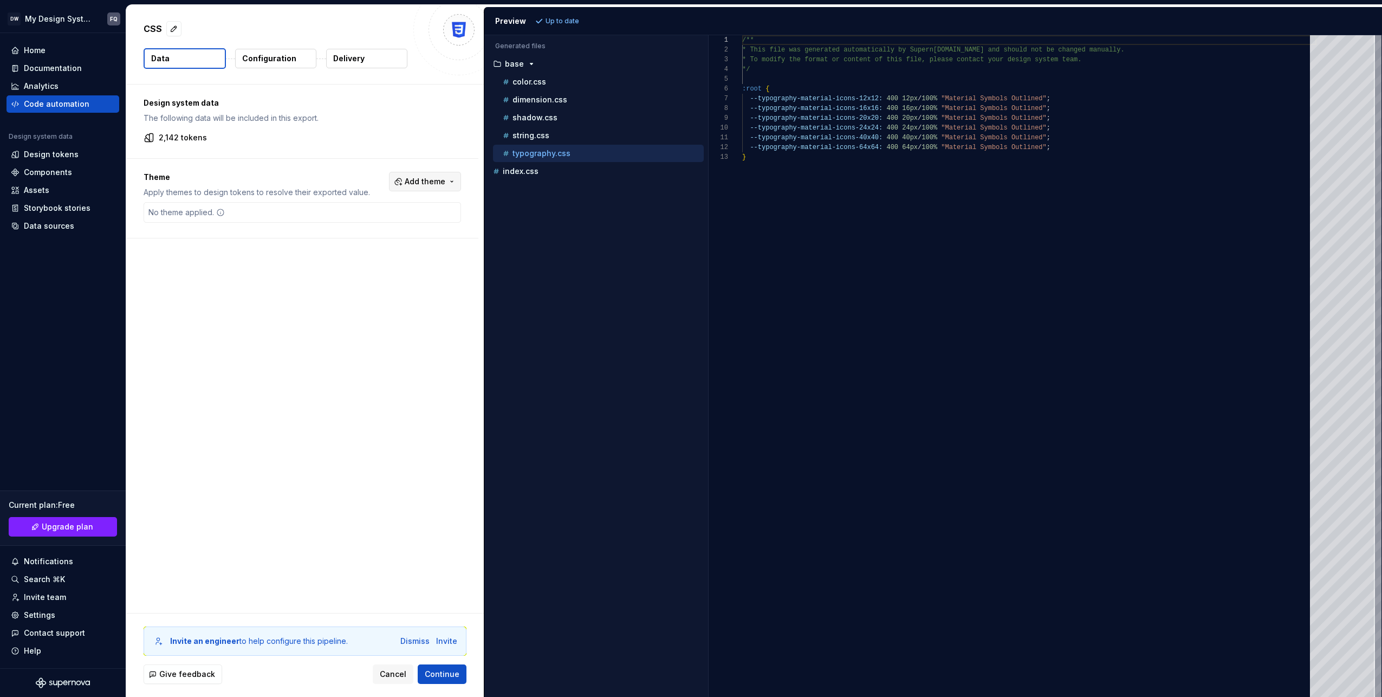
click at [457, 181] on button "Add theme" at bounding box center [425, 182] width 72 height 20
click at [453, 183] on html "DW My Design System FQ Home Documentation Analytics Code automation Design syst…" at bounding box center [691, 348] width 1382 height 697
click at [66, 152] on div "Design tokens" at bounding box center [51, 154] width 55 height 11
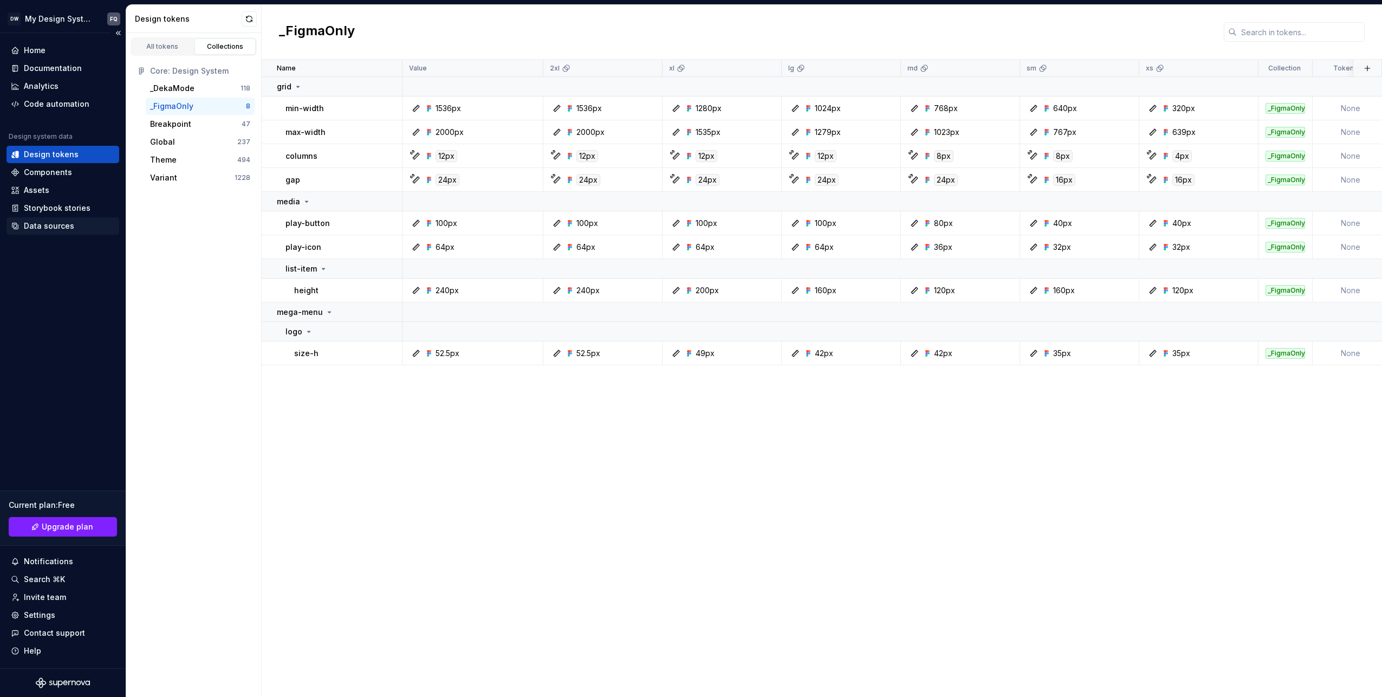
click at [56, 226] on div "Data sources" at bounding box center [49, 225] width 50 height 11
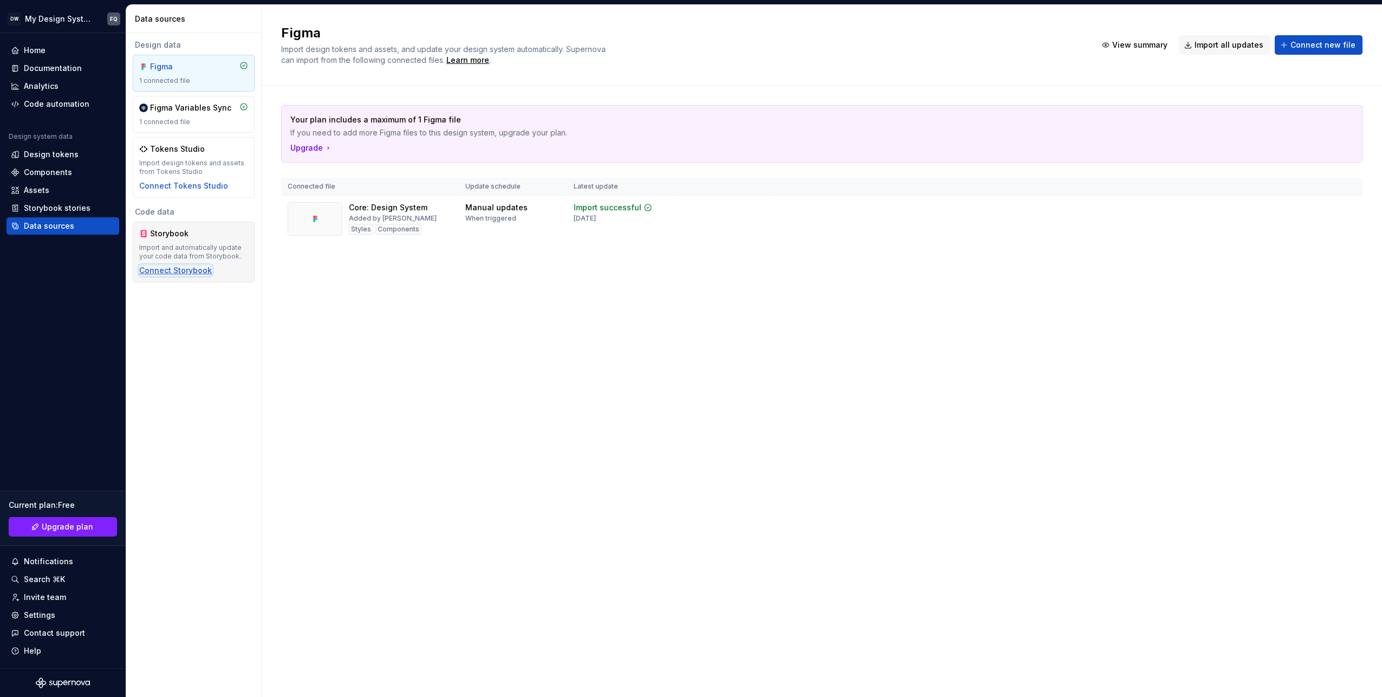
click at [182, 270] on div "Connect Storybook" at bounding box center [175, 270] width 73 height 11
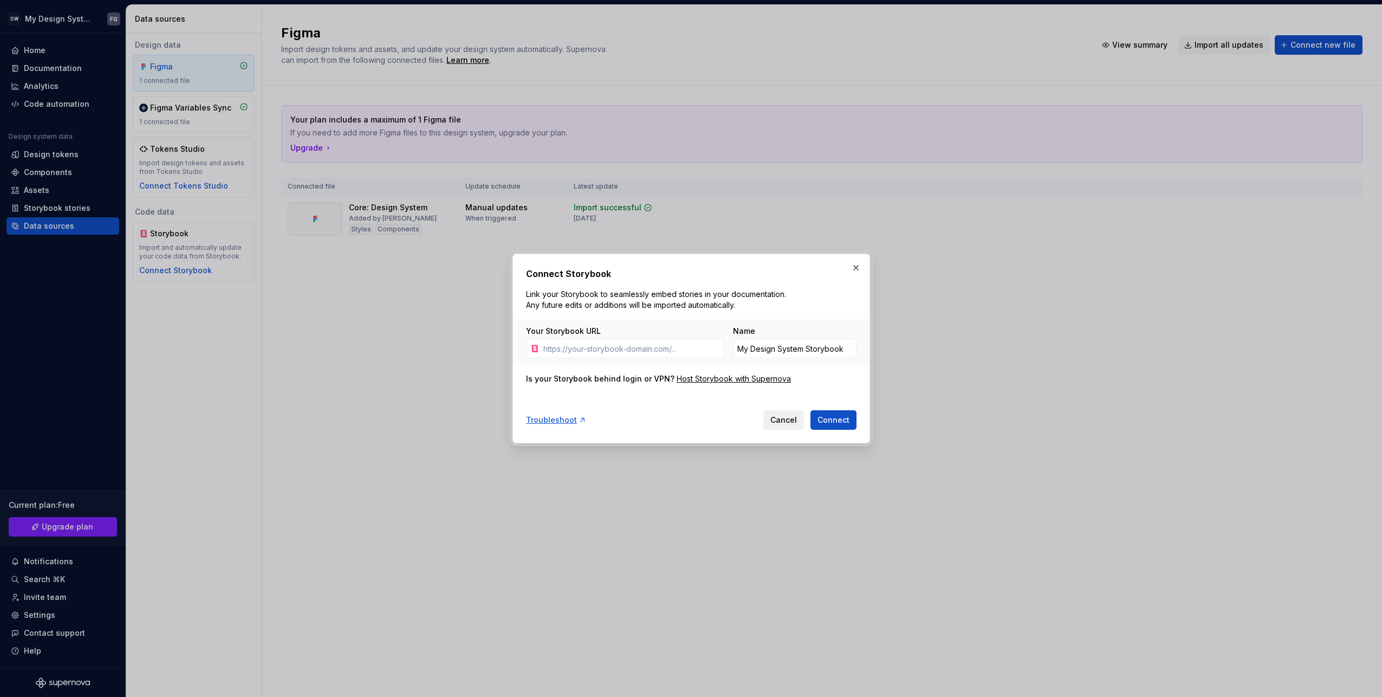
click at [786, 422] on span "Cancel" at bounding box center [783, 419] width 27 height 11
